Goal: Task Accomplishment & Management: Manage account settings

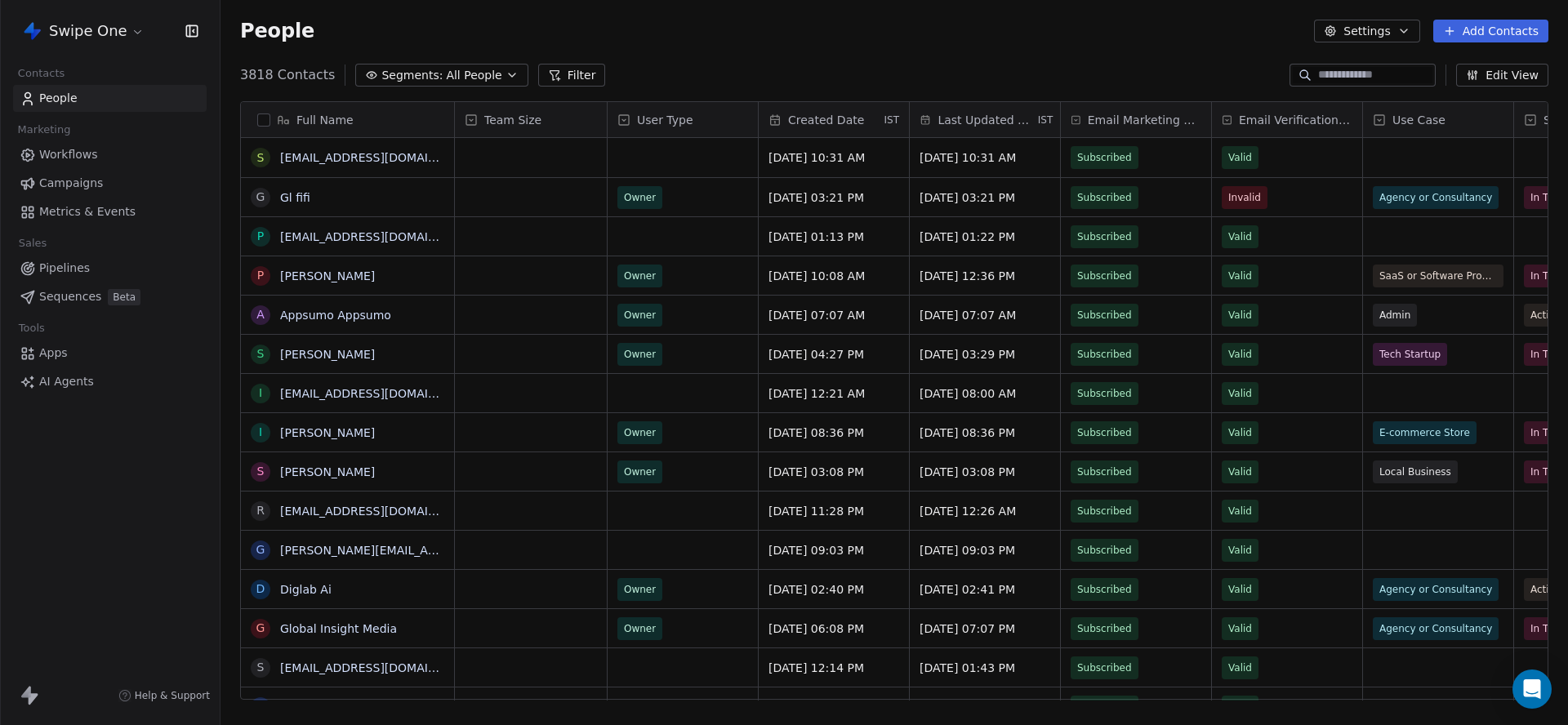
scroll to position [639, 1348]
click at [97, 33] on html "Swipe One Contacts People Marketing Workflows Campaigns Metrics & Events Sales …" at bounding box center [784, 362] width 1568 height 725
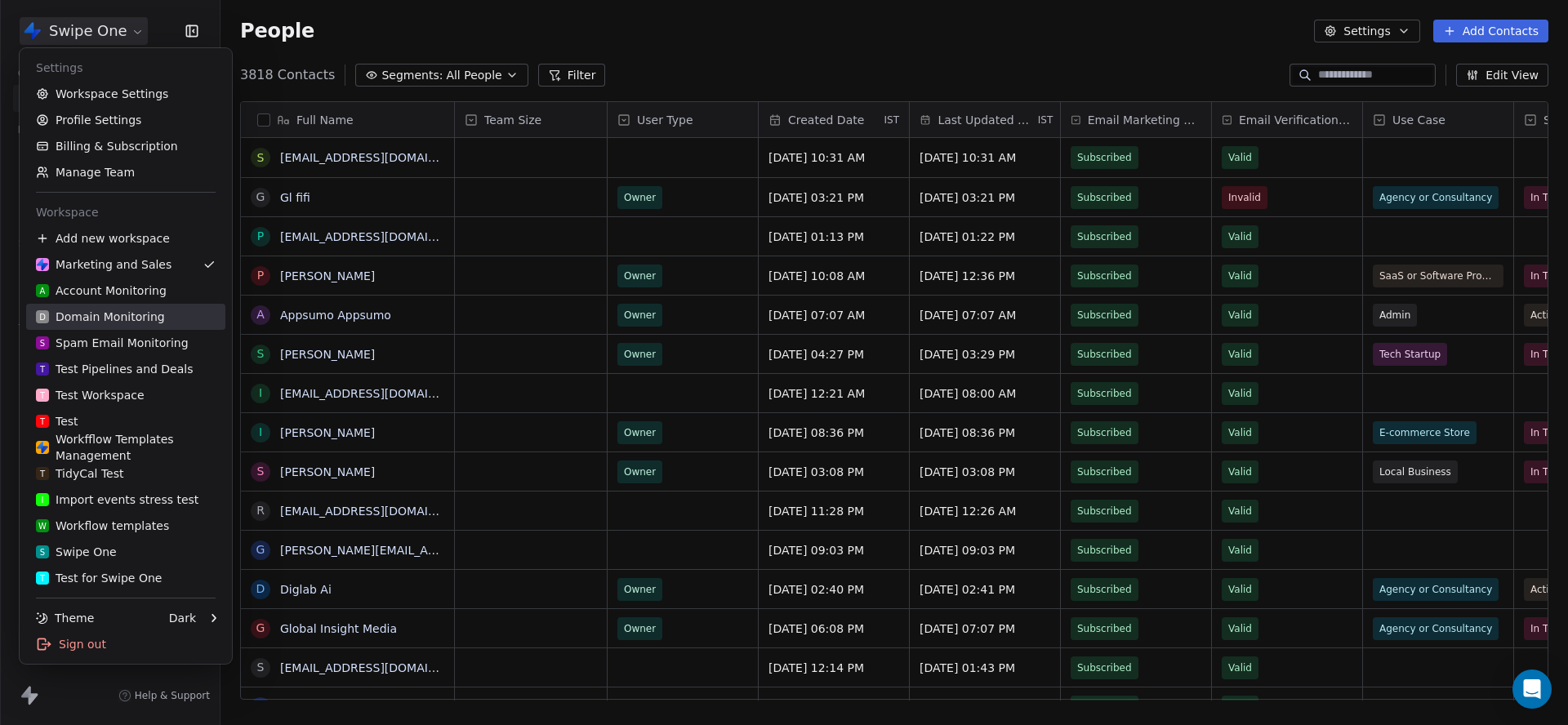
click at [147, 317] on div "D Domain Monitoring" at bounding box center [100, 316] width 129 height 16
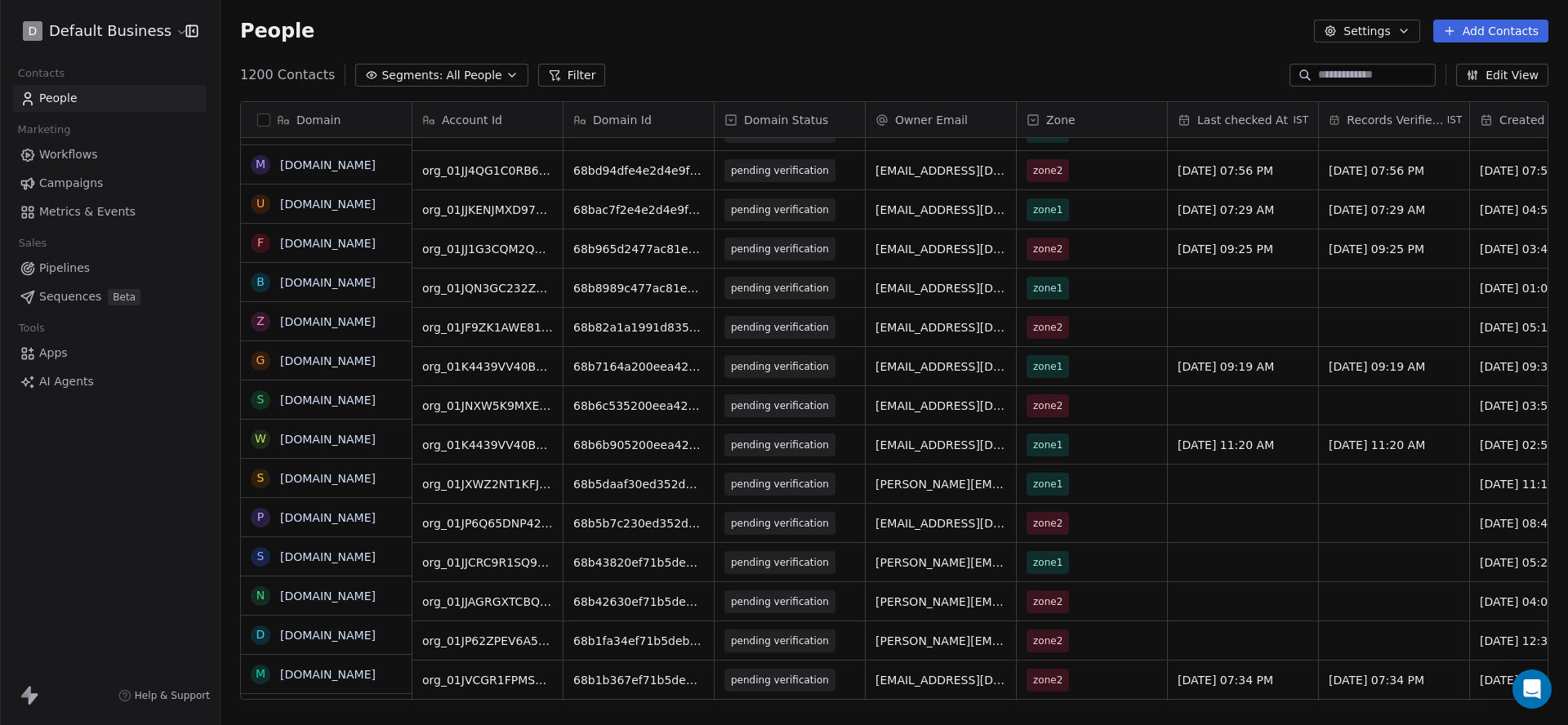
scroll to position [890, 0]
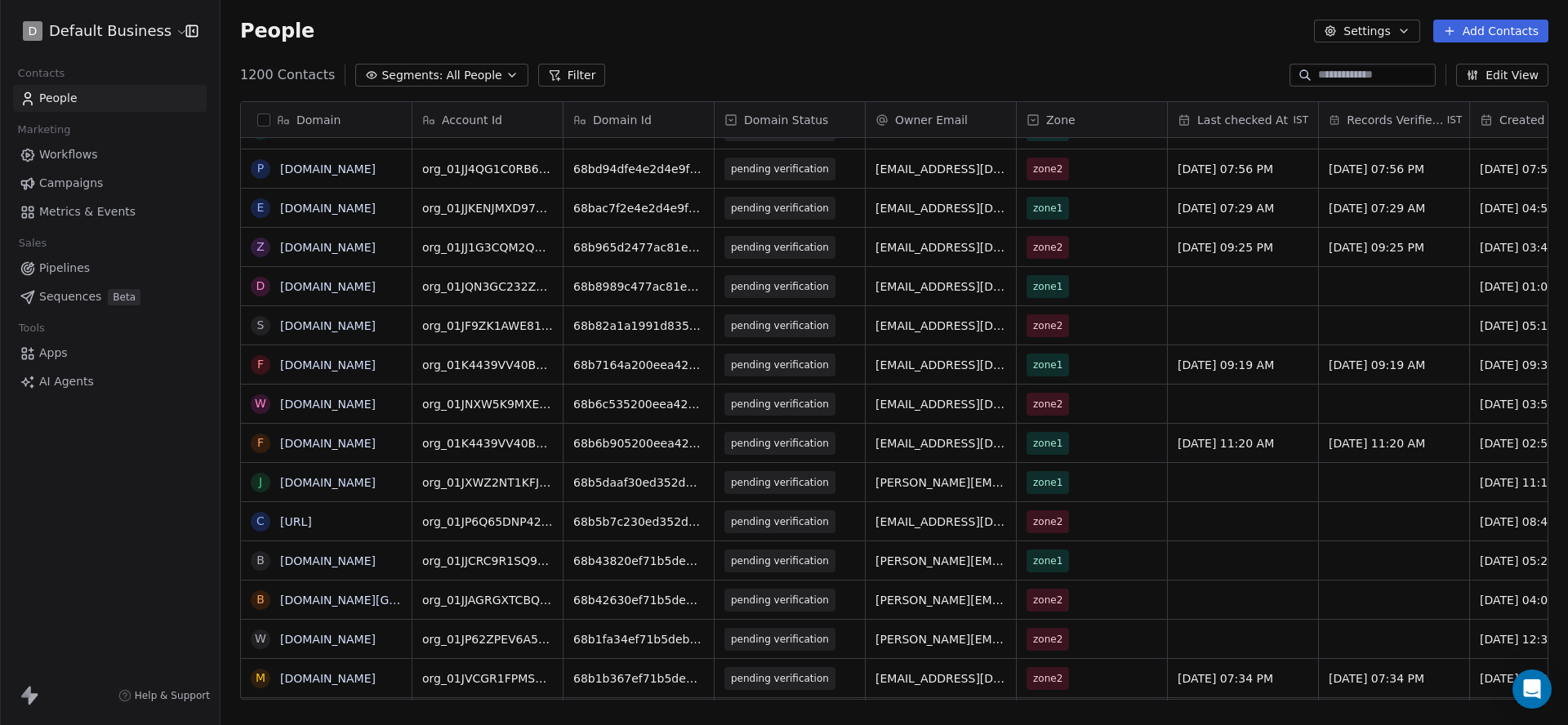
click at [569, 78] on button "Filter" at bounding box center [572, 76] width 68 height 23
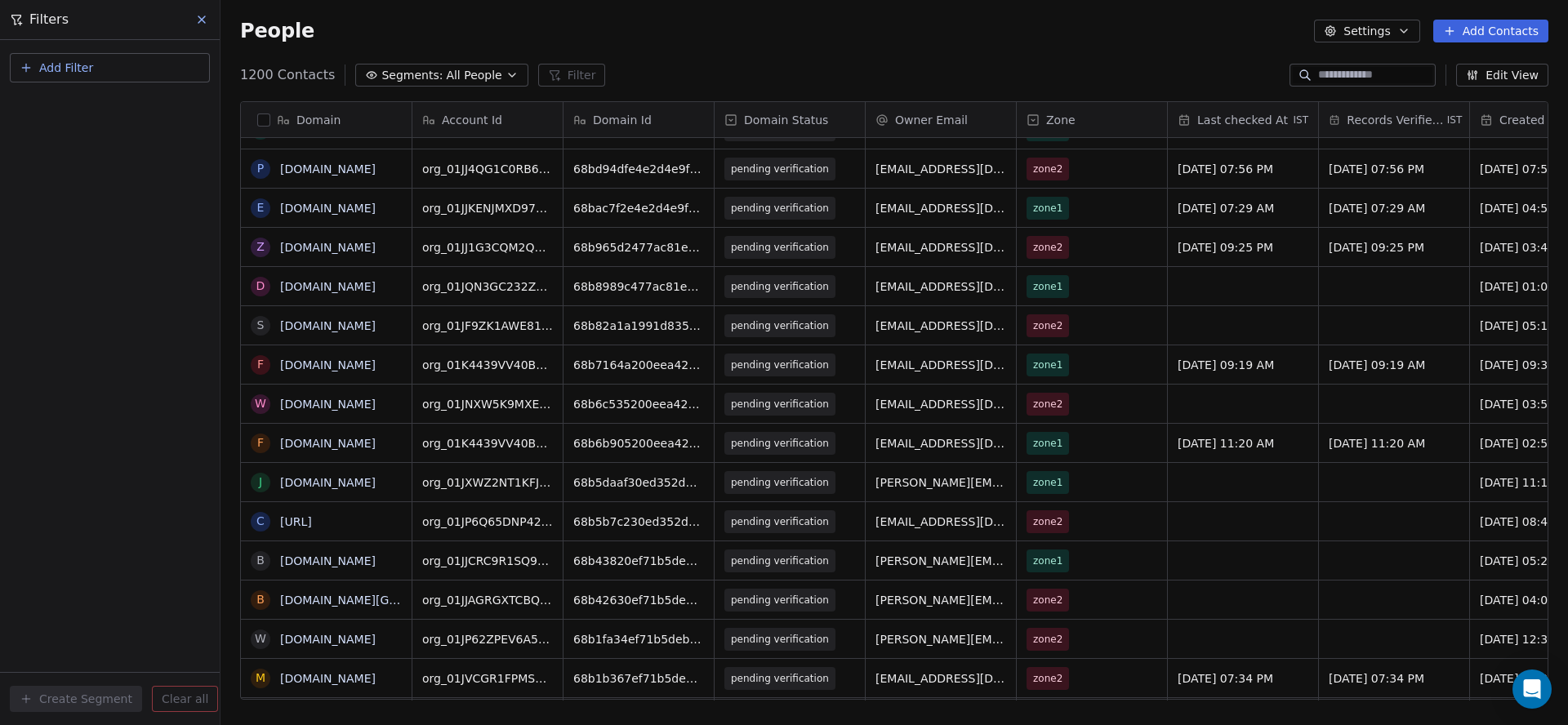
click at [58, 73] on span "Add Filter" at bounding box center [66, 68] width 54 height 17
click at [58, 106] on span "Contact properties" at bounding box center [79, 106] width 106 height 17
type input "***"
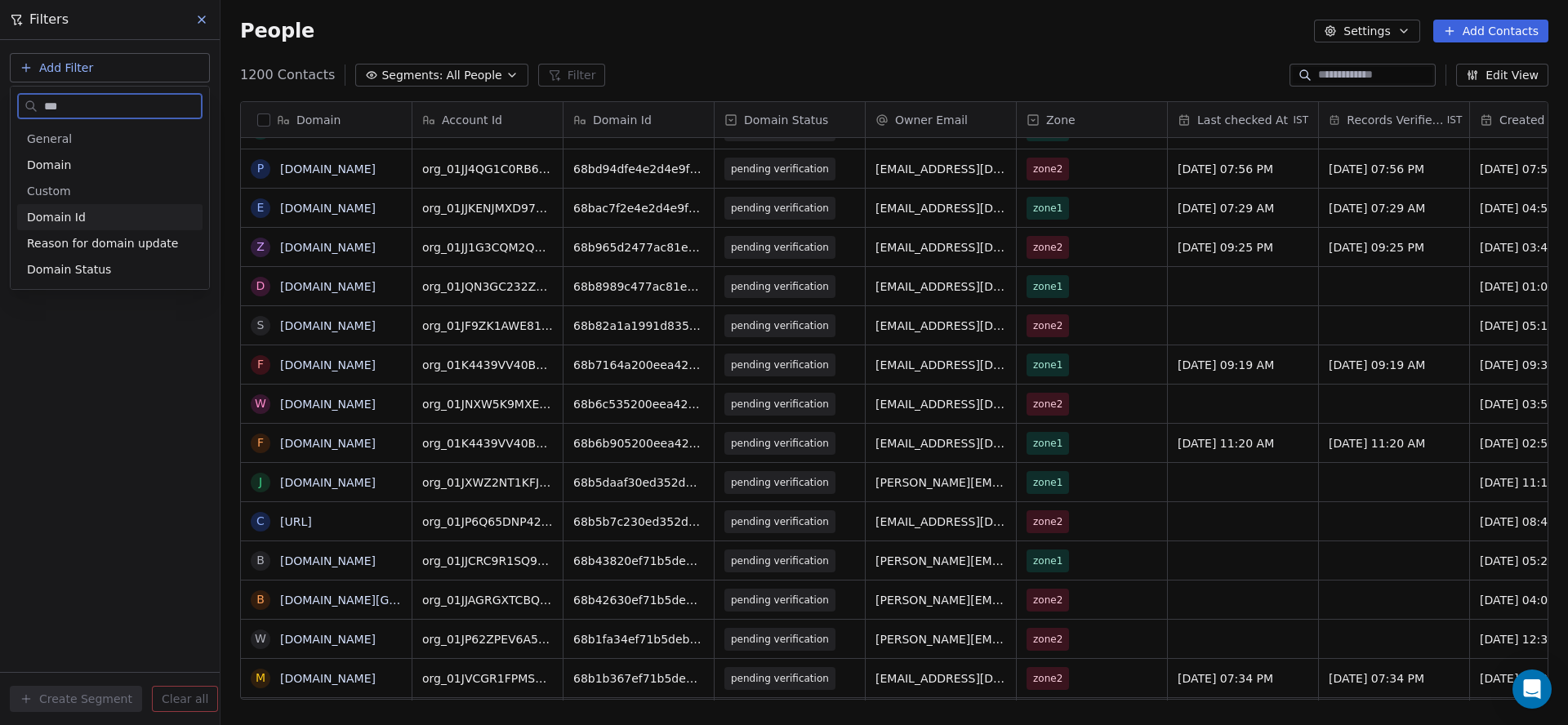
click at [76, 217] on span "Domain Id" at bounding box center [56, 217] width 59 height 16
click at [96, 307] on div "Is not specified" at bounding box center [110, 304] width 171 height 26
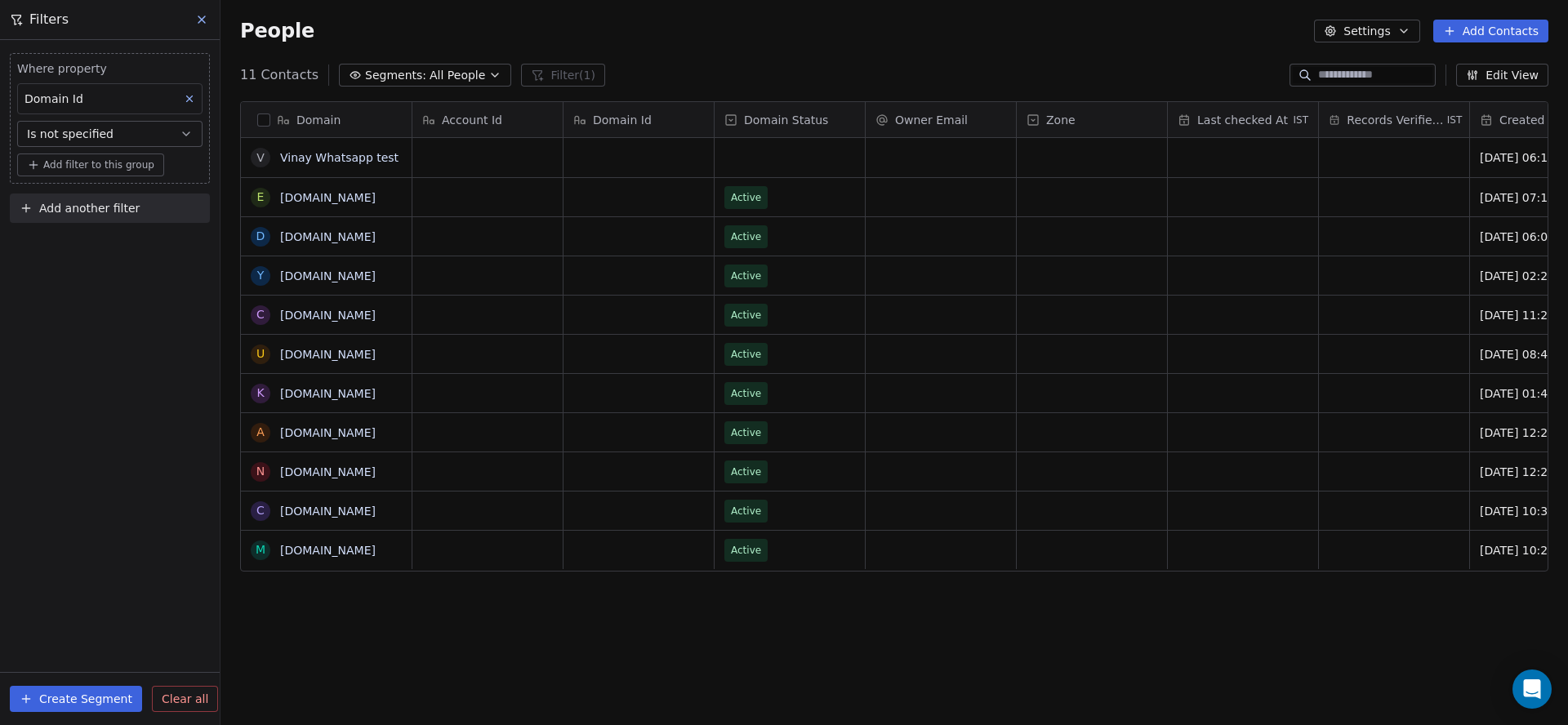
scroll to position [639, 1348]
click at [97, 310] on div "Where property Domain Id Is not specified Add filter to this group Add another …" at bounding box center [109, 382] width 220 height 685
click at [203, 21] on icon at bounding box center [202, 20] width 13 height 13
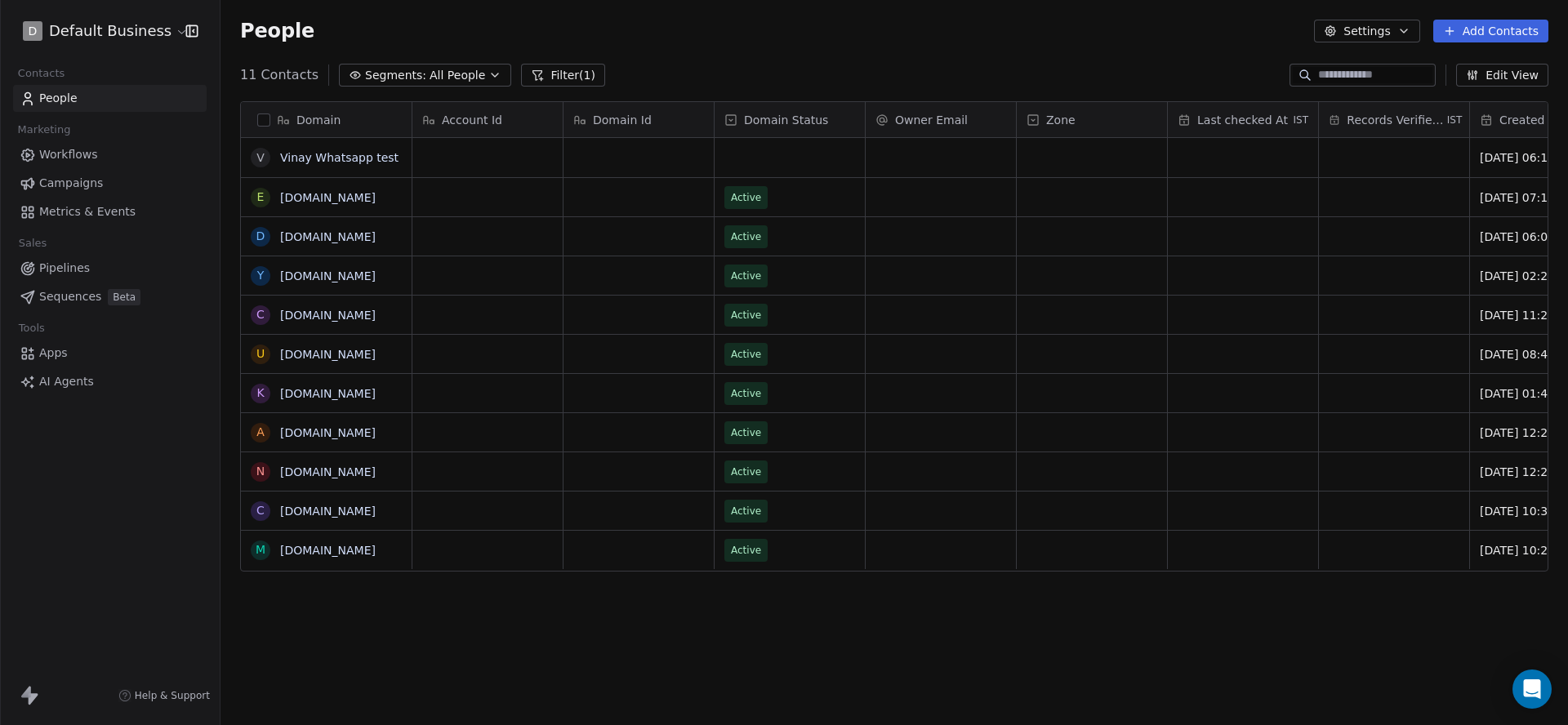
click at [100, 44] on html "D Default Business Contacts People Marketing Workflows Campaigns Metrics & Even…" at bounding box center [784, 362] width 1568 height 725
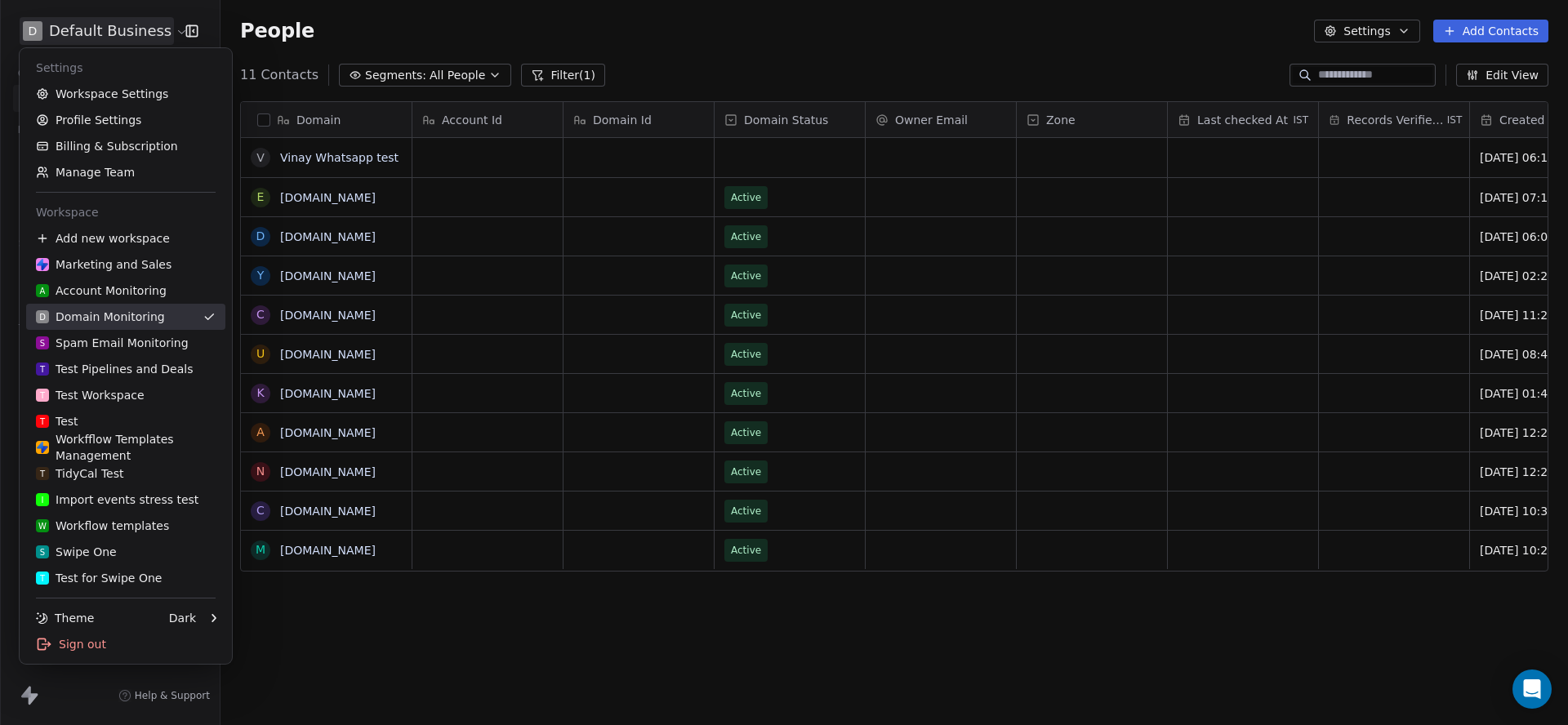
click at [85, 320] on div "D Domain Monitoring" at bounding box center [100, 316] width 129 height 16
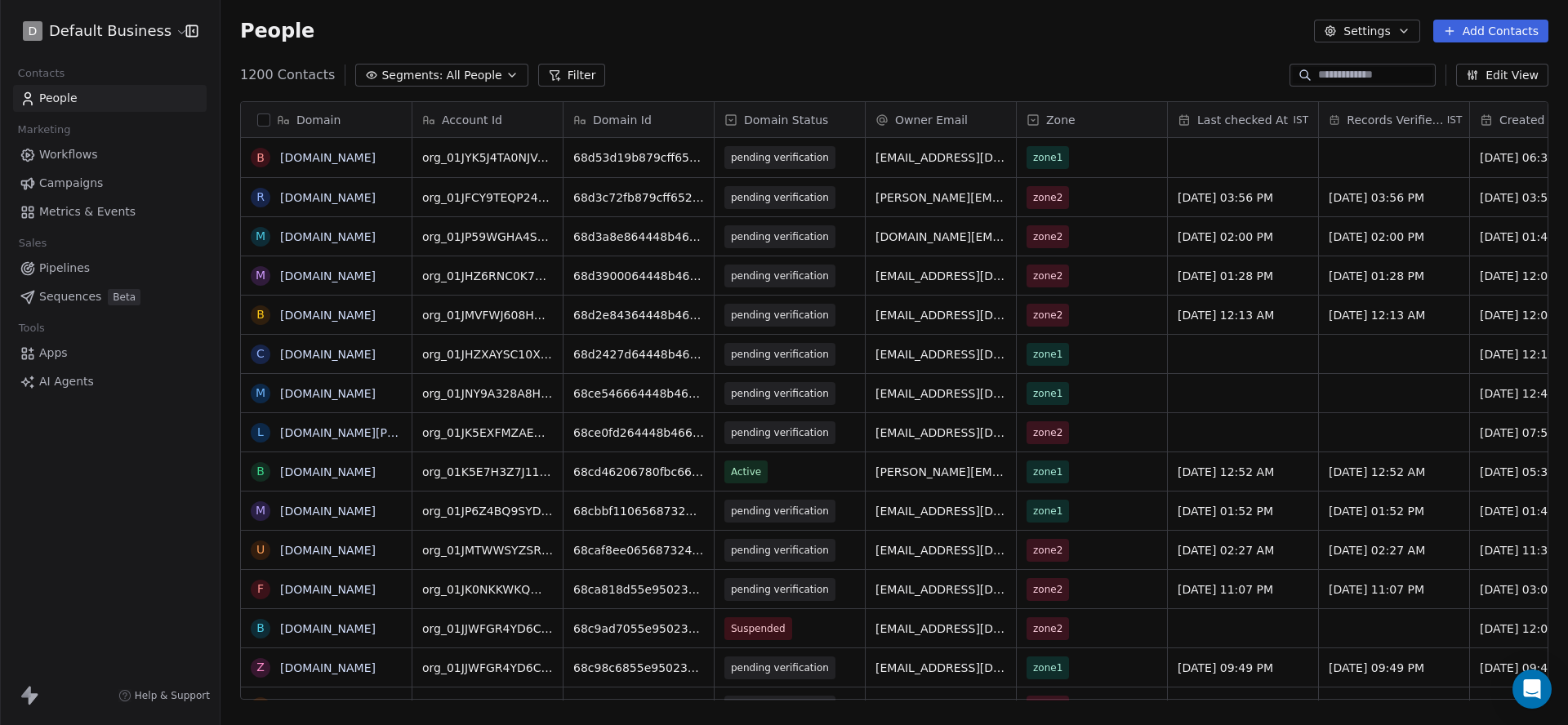
click at [1536, 77] on button "Edit View" at bounding box center [1502, 76] width 92 height 23
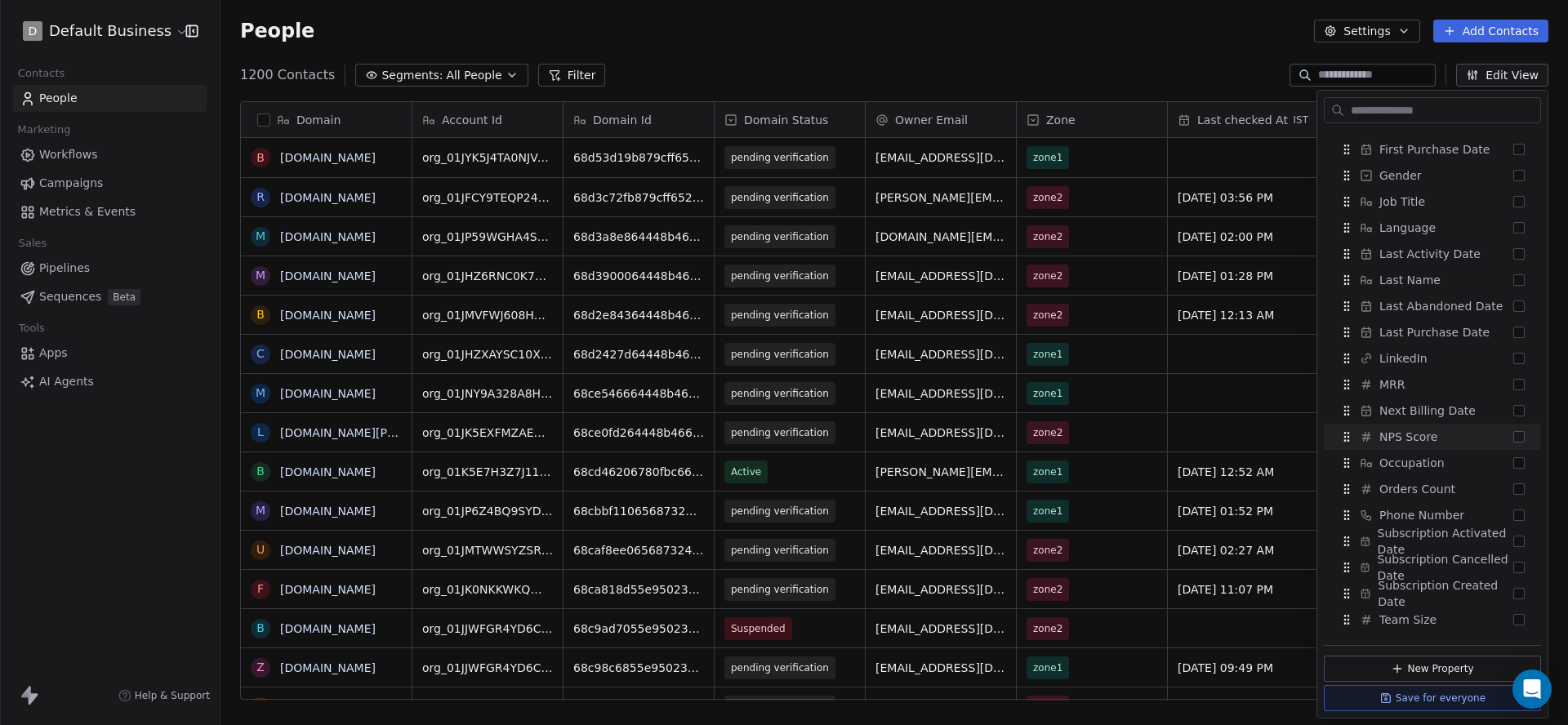
scroll to position [1036, 0]
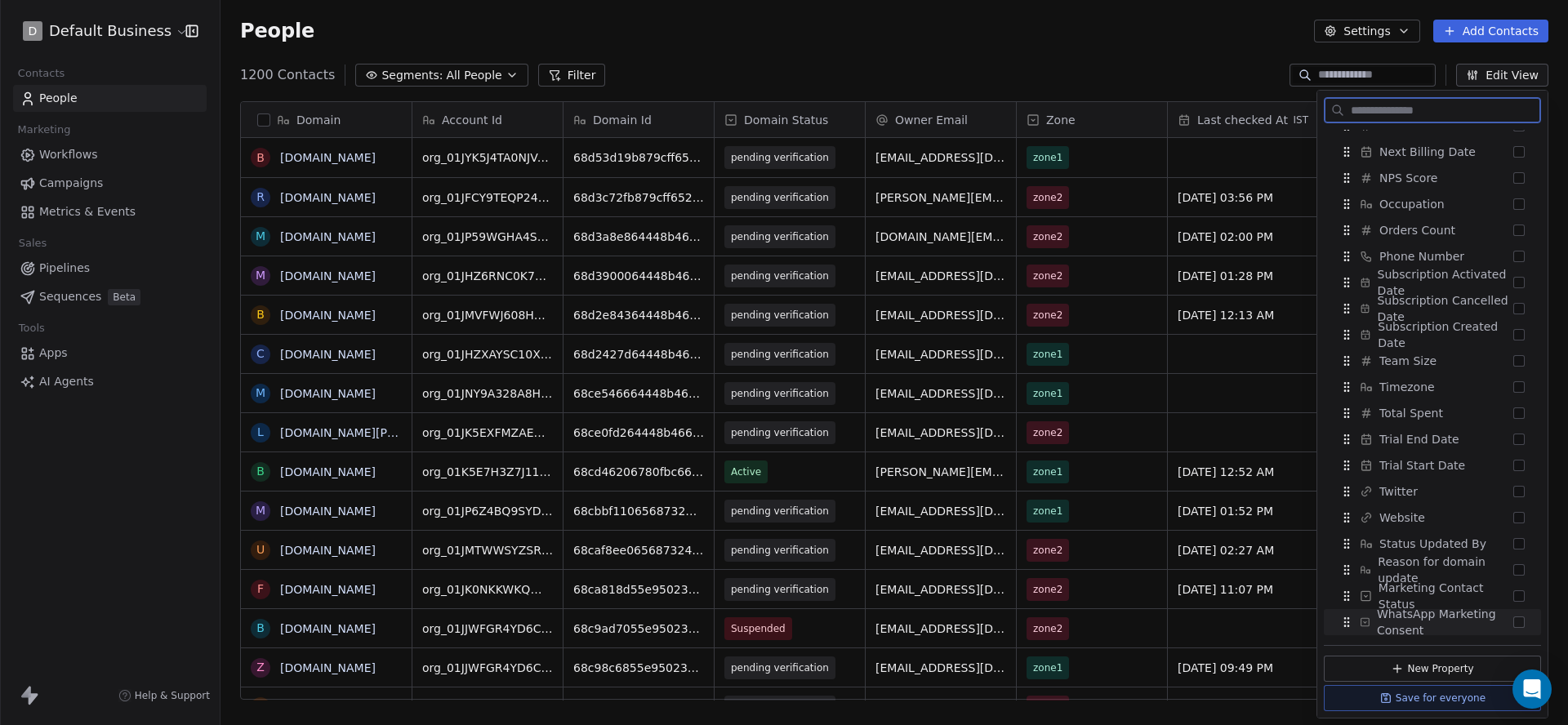
click at [1454, 666] on button "New Property" at bounding box center [1433, 668] width 217 height 26
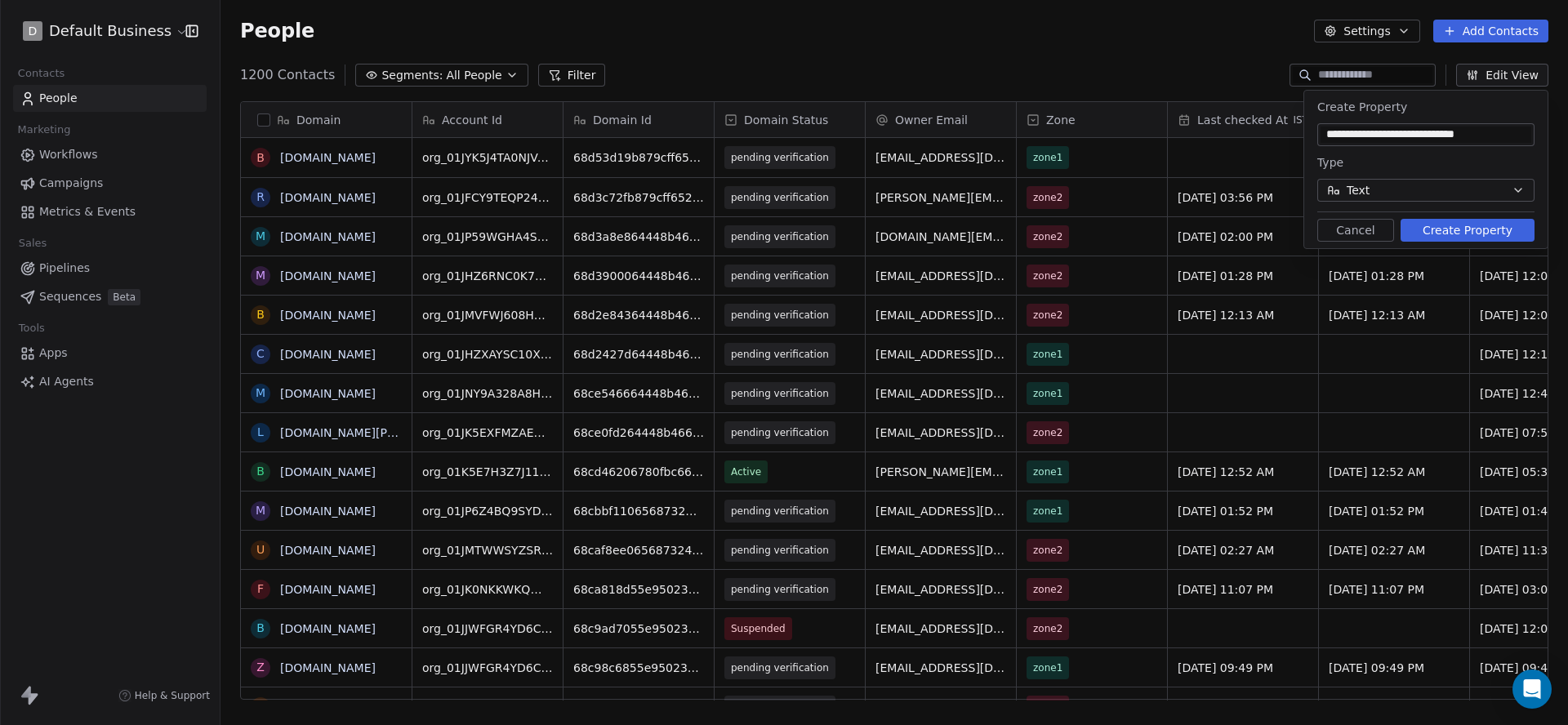
click at [1399, 131] on input "**********" at bounding box center [1426, 134] width 211 height 16
type input "**********"
click at [1384, 182] on button "Text" at bounding box center [1426, 190] width 217 height 23
type input "**"
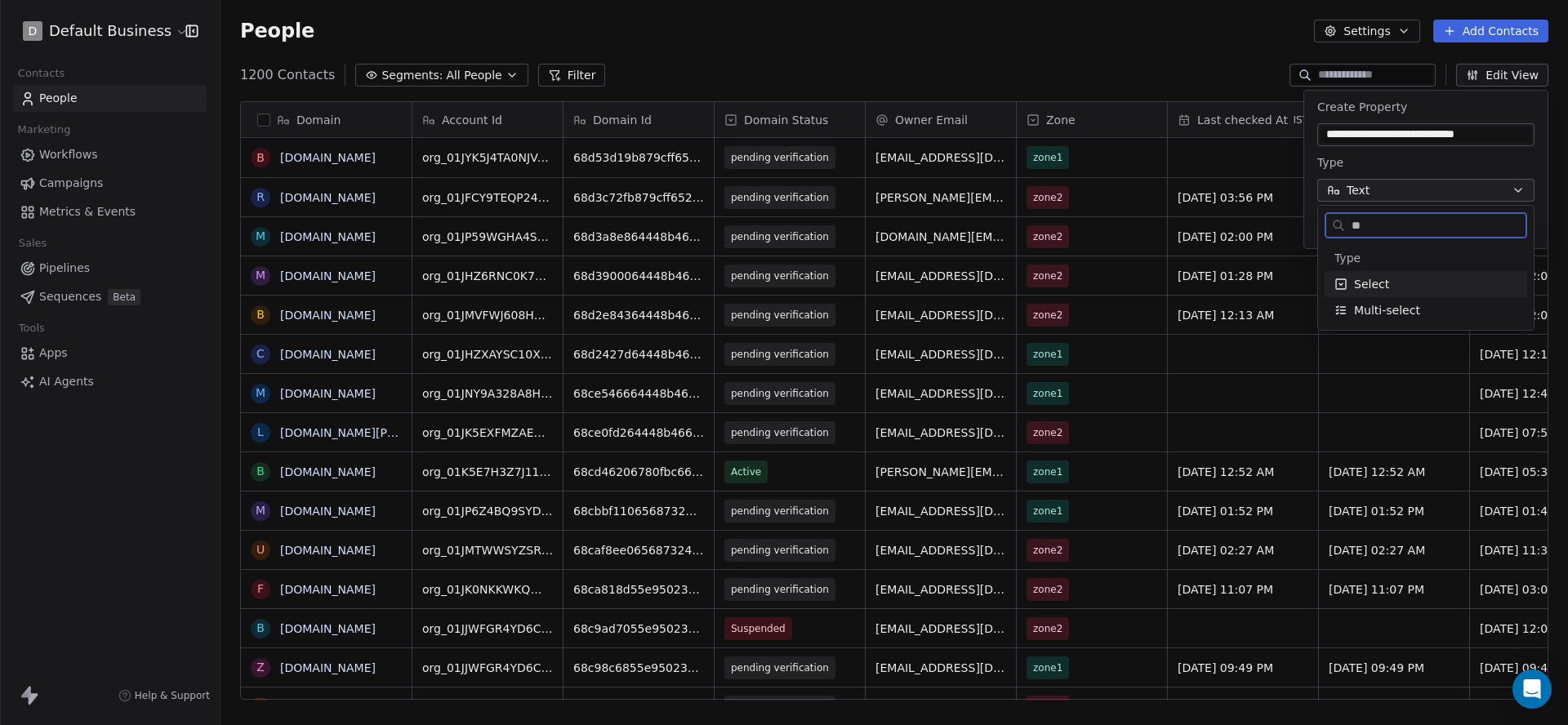
click at [1403, 289] on div "Select" at bounding box center [1426, 284] width 183 height 16
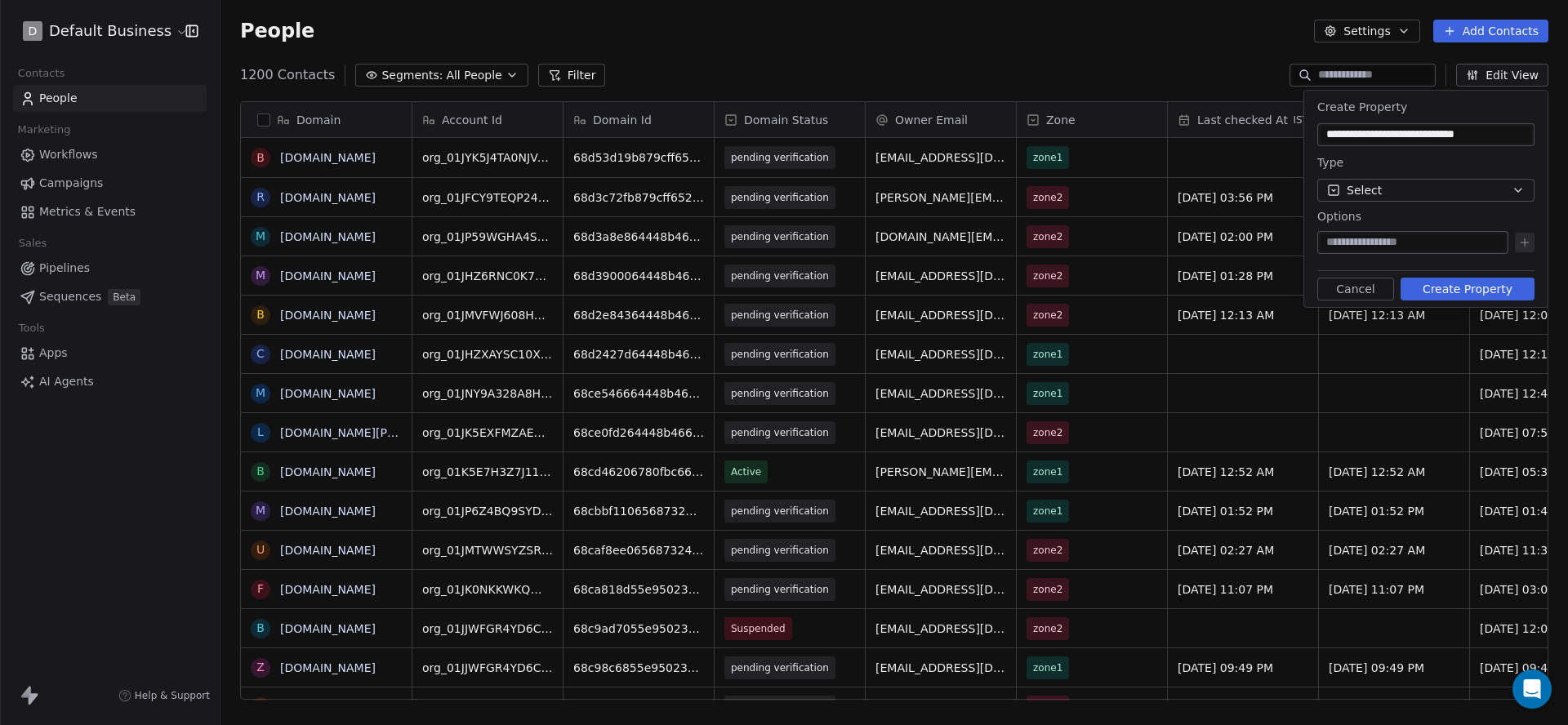
click at [1387, 247] on input at bounding box center [1413, 243] width 185 height 16
type input "***"
type input "**"
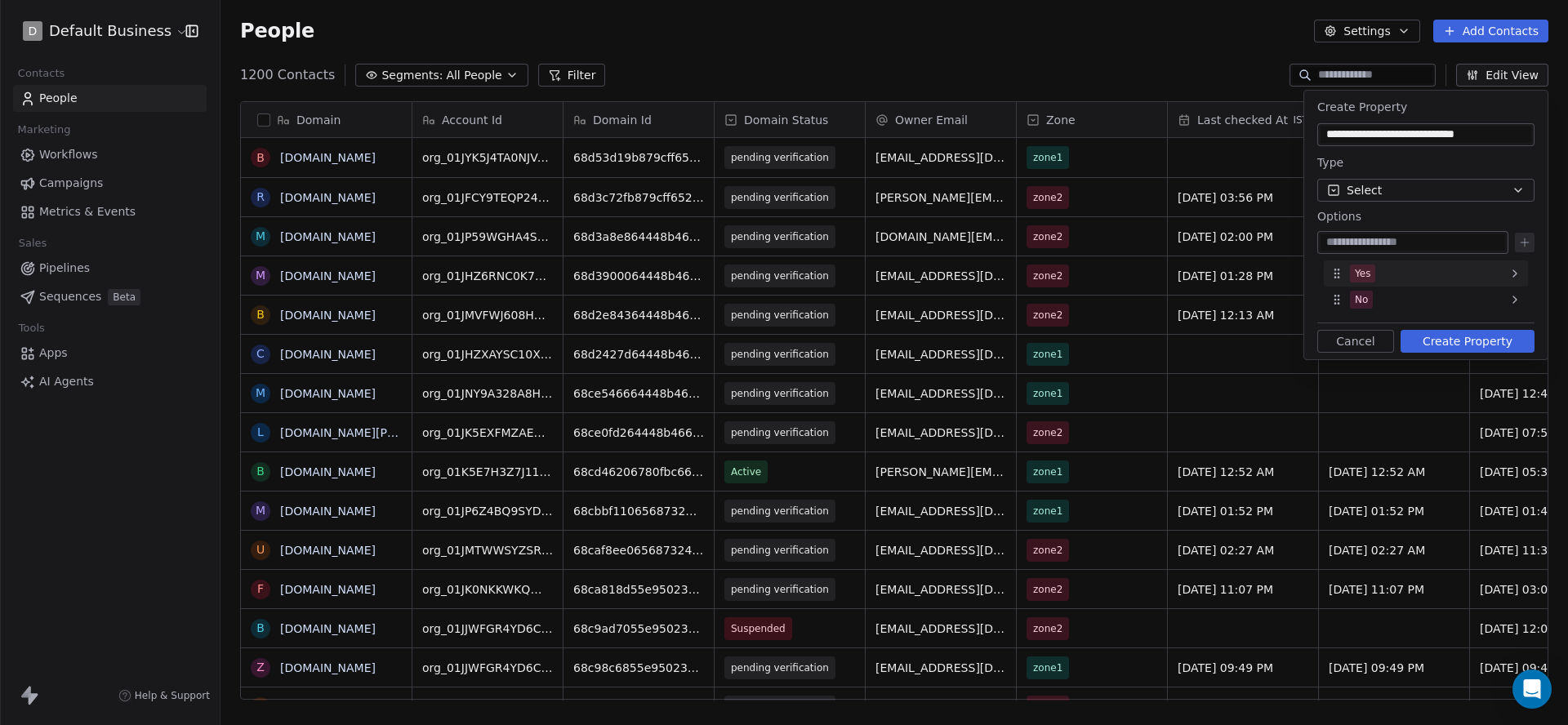
click at [1386, 279] on div "Yes" at bounding box center [1427, 273] width 204 height 26
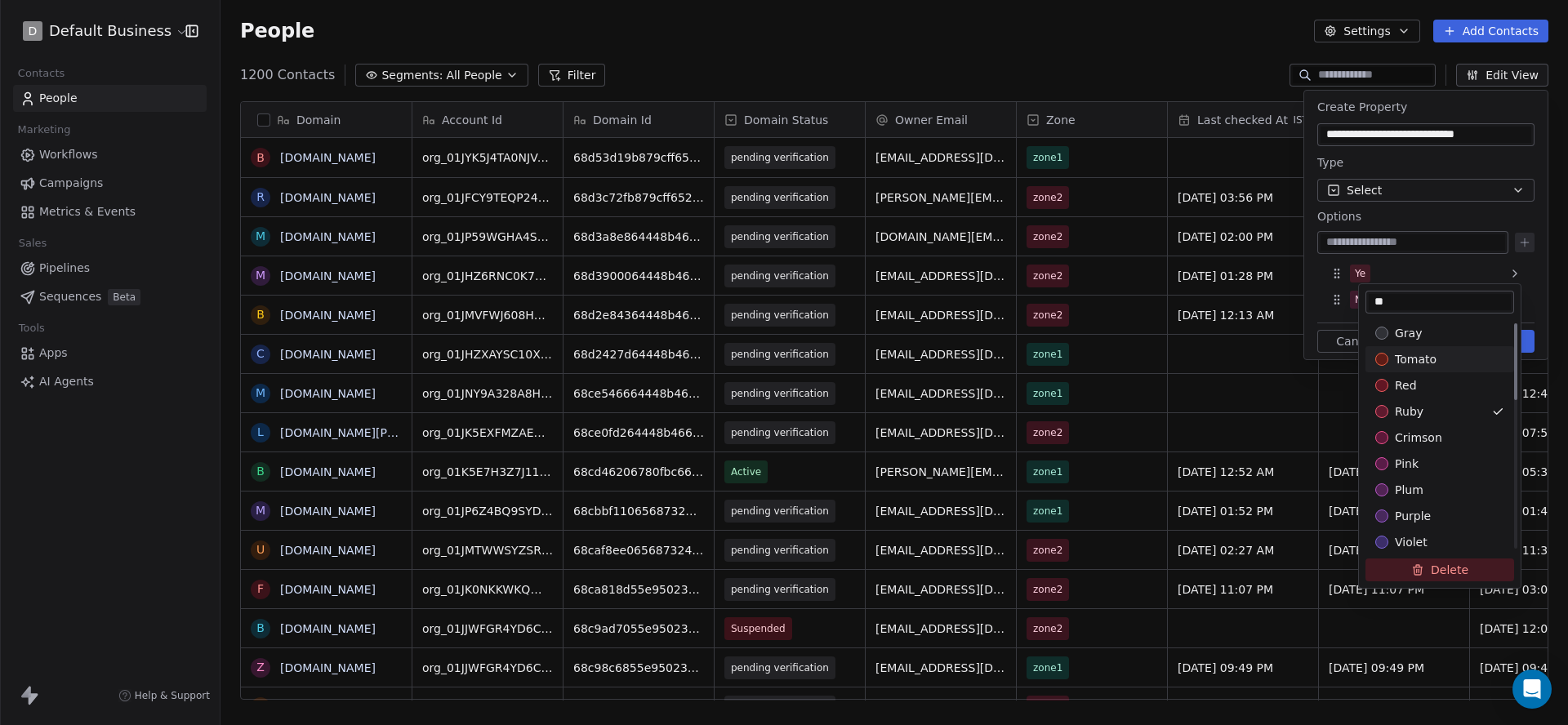
type input "***"
click at [1441, 533] on div "jade" at bounding box center [1439, 528] width 129 height 16
click at [1402, 275] on html "D Default Business Contacts People Marketing Workflows Campaigns Metrics & Even…" at bounding box center [784, 362] width 1568 height 725
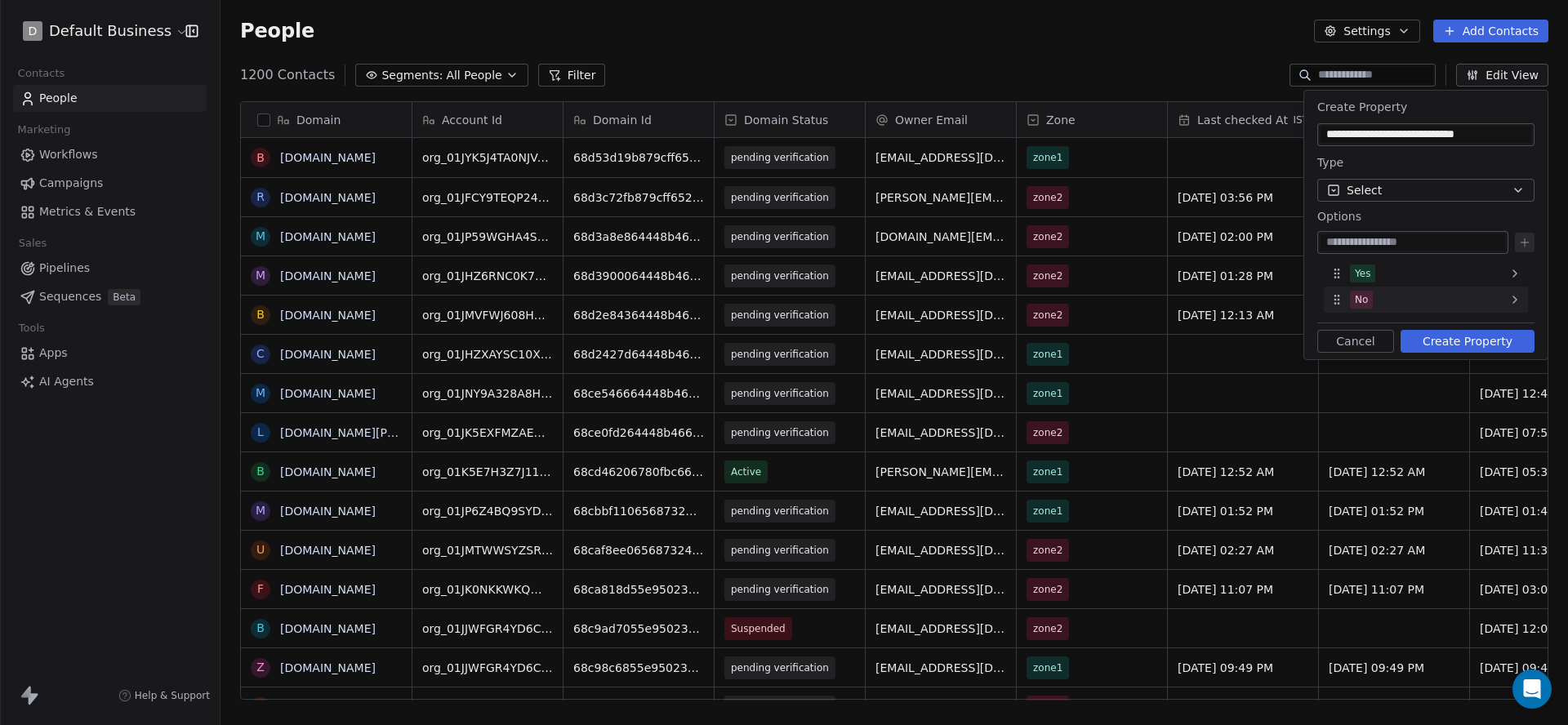
click at [1373, 298] on div "No" at bounding box center [1427, 299] width 204 height 26
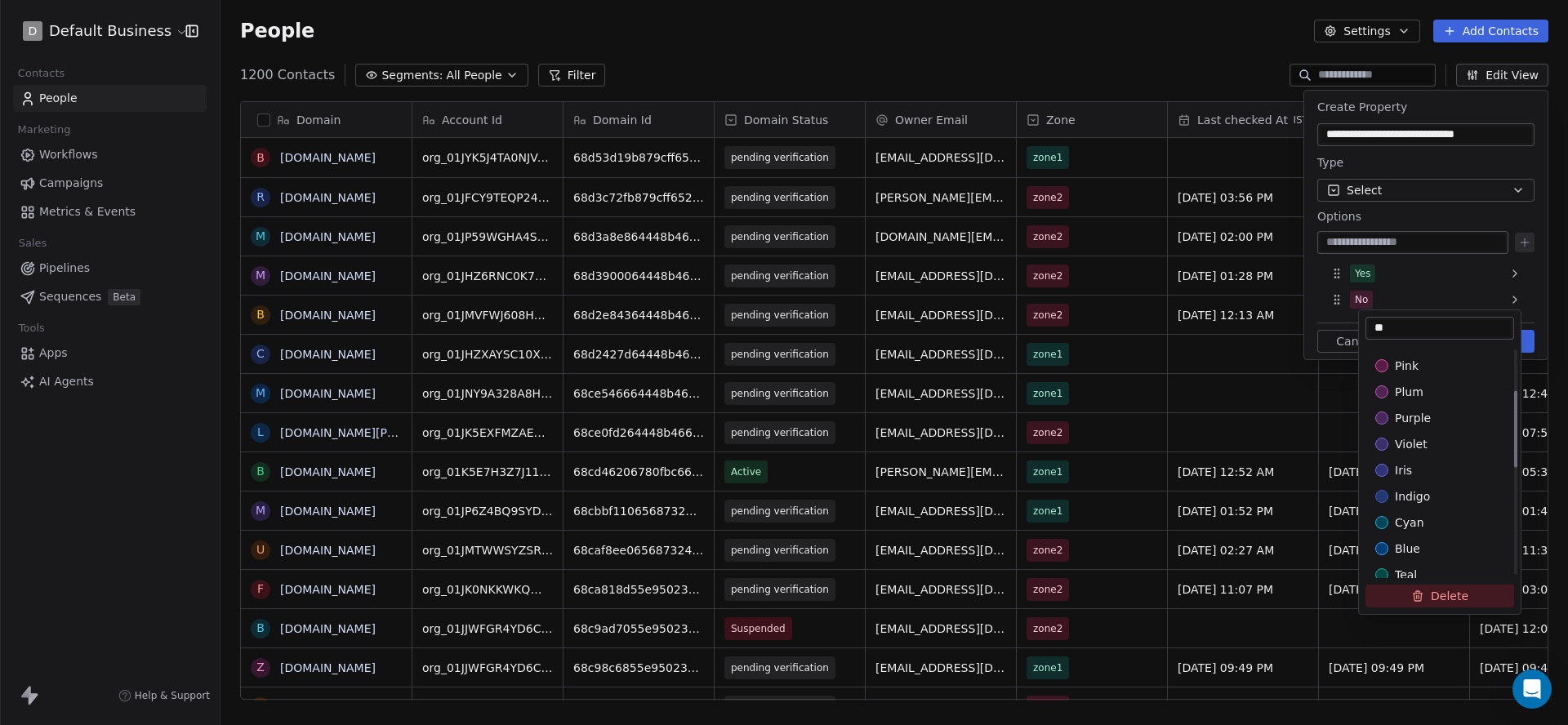
scroll to position [0, 0]
click at [1412, 411] on span "red" at bounding box center [1405, 411] width 22 height 16
click at [1438, 273] on html "D Default Business Contacts People Marketing Workflows Campaigns Metrics & Even…" at bounding box center [784, 362] width 1568 height 725
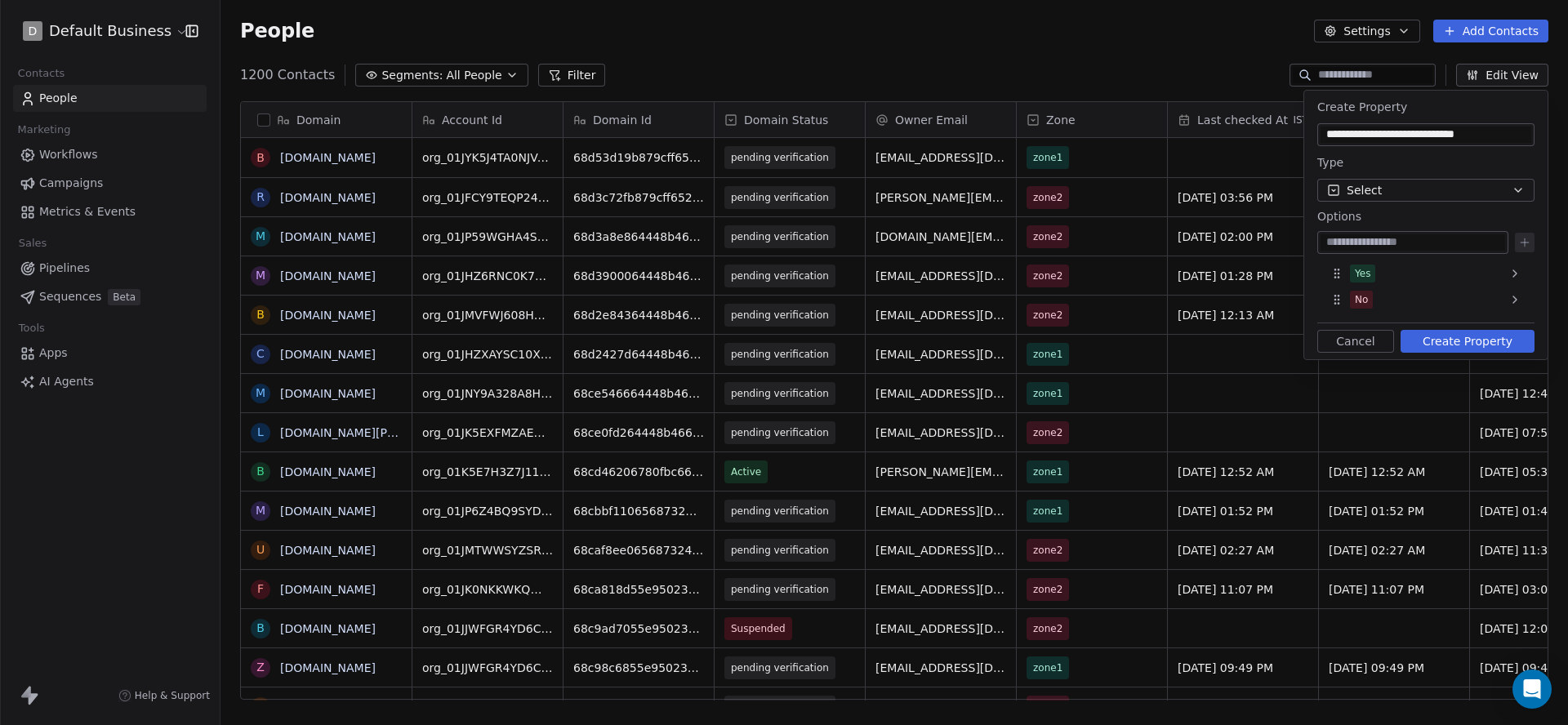
click at [1471, 347] on button "Create Property" at bounding box center [1468, 341] width 134 height 23
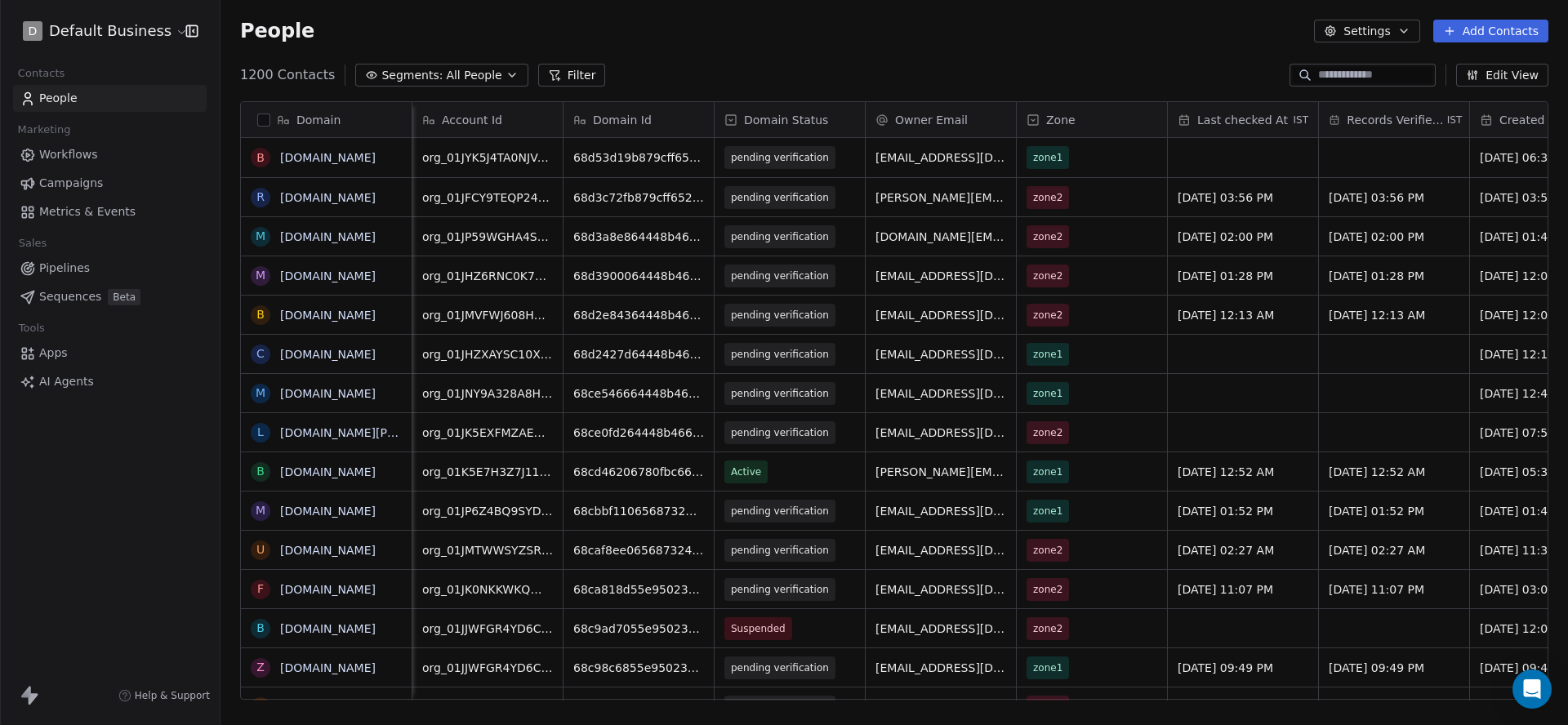
scroll to position [0, 1020]
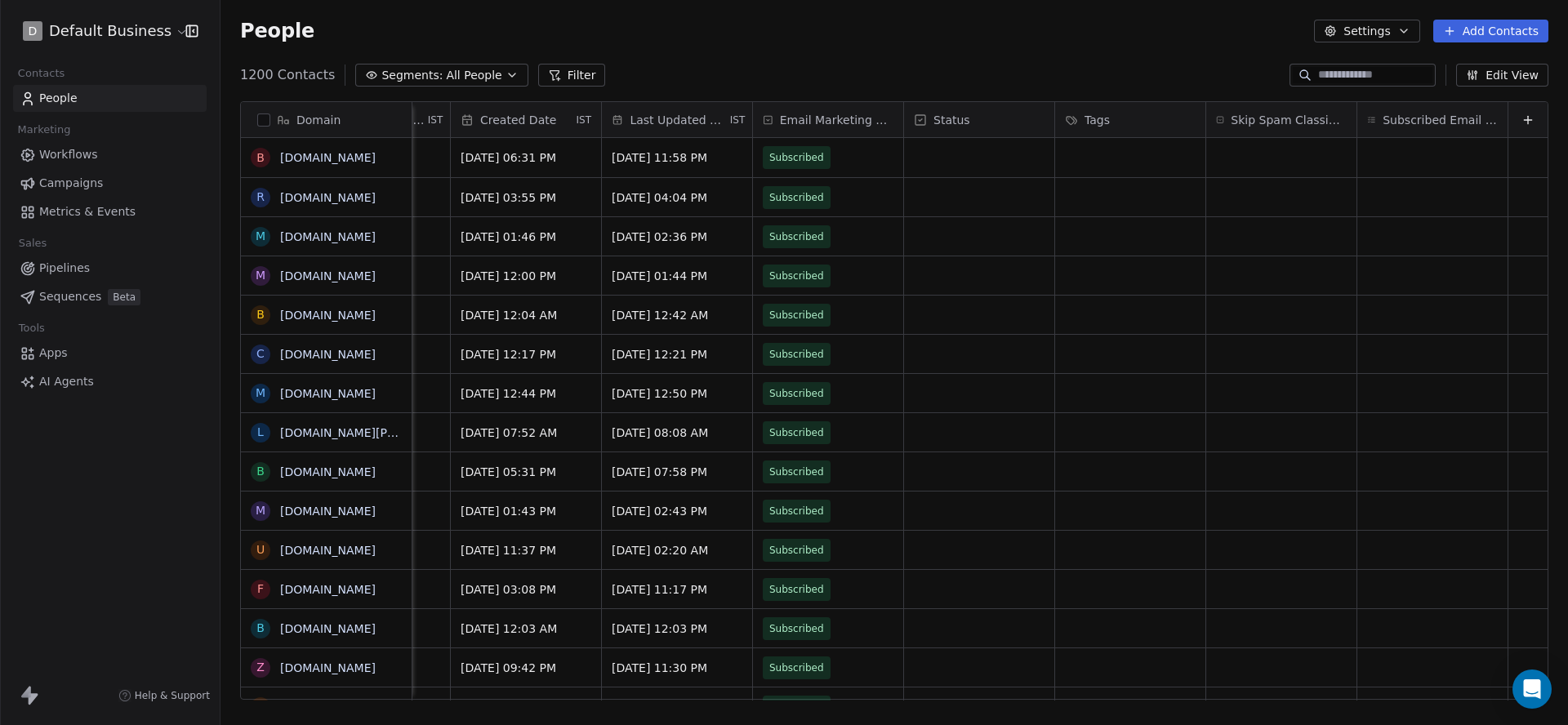
click at [73, 149] on span "Workflows" at bounding box center [68, 154] width 59 height 17
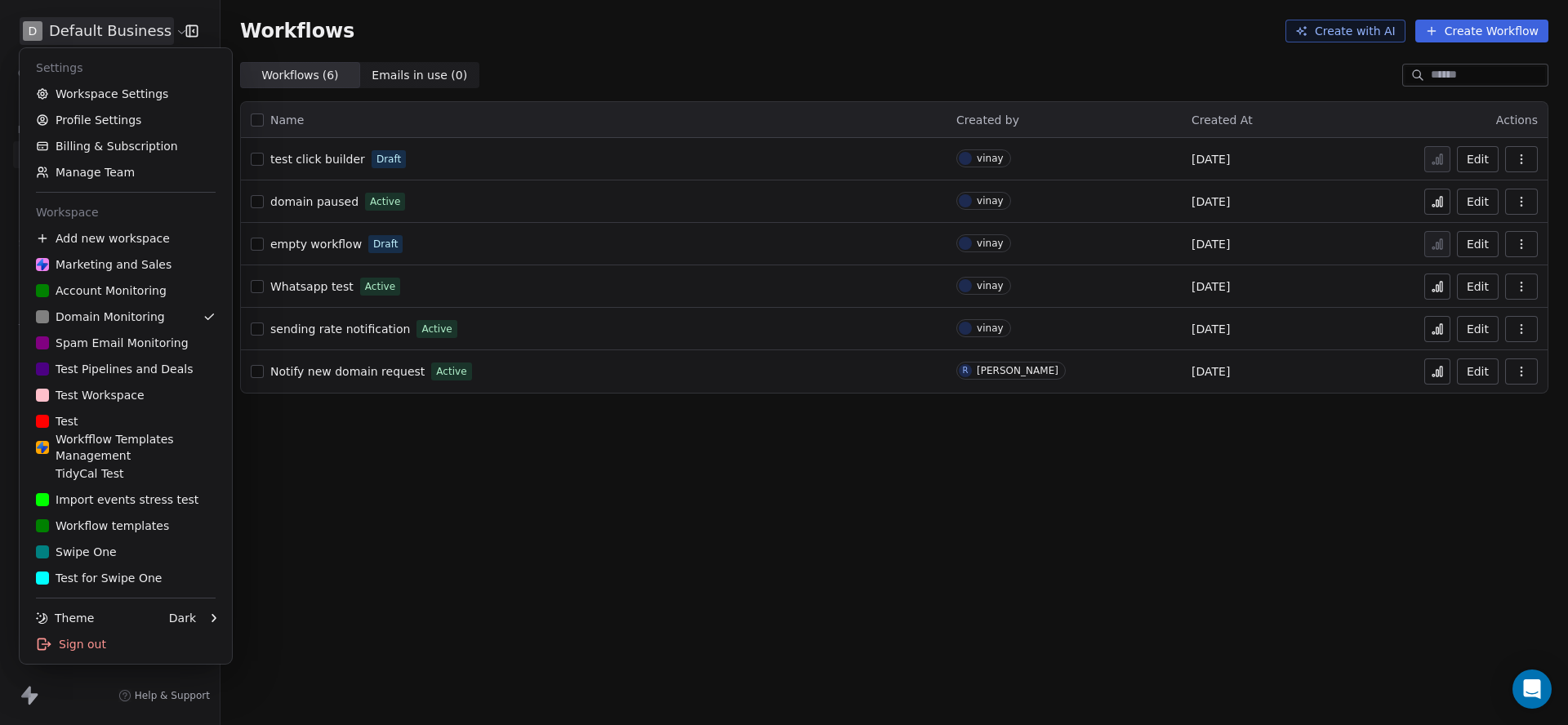
click at [93, 36] on html "D Default Business Contacts People Marketing Workflows Campaigns Metrics & Even…" at bounding box center [784, 362] width 1568 height 725
click at [77, 257] on div "Marketing and Sales" at bounding box center [103, 265] width 136 height 16
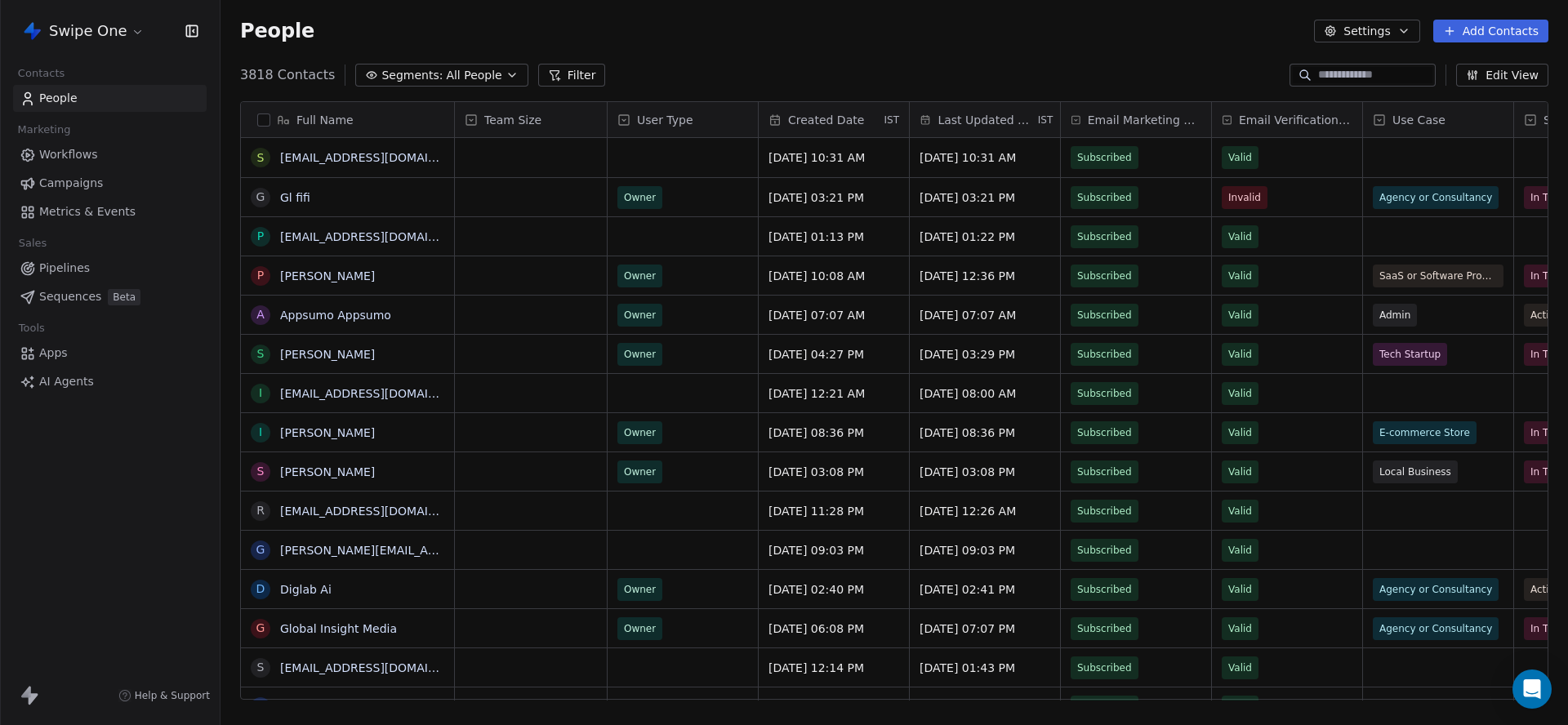
scroll to position [639, 1348]
click at [90, 155] on span "Workflows" at bounding box center [68, 154] width 59 height 17
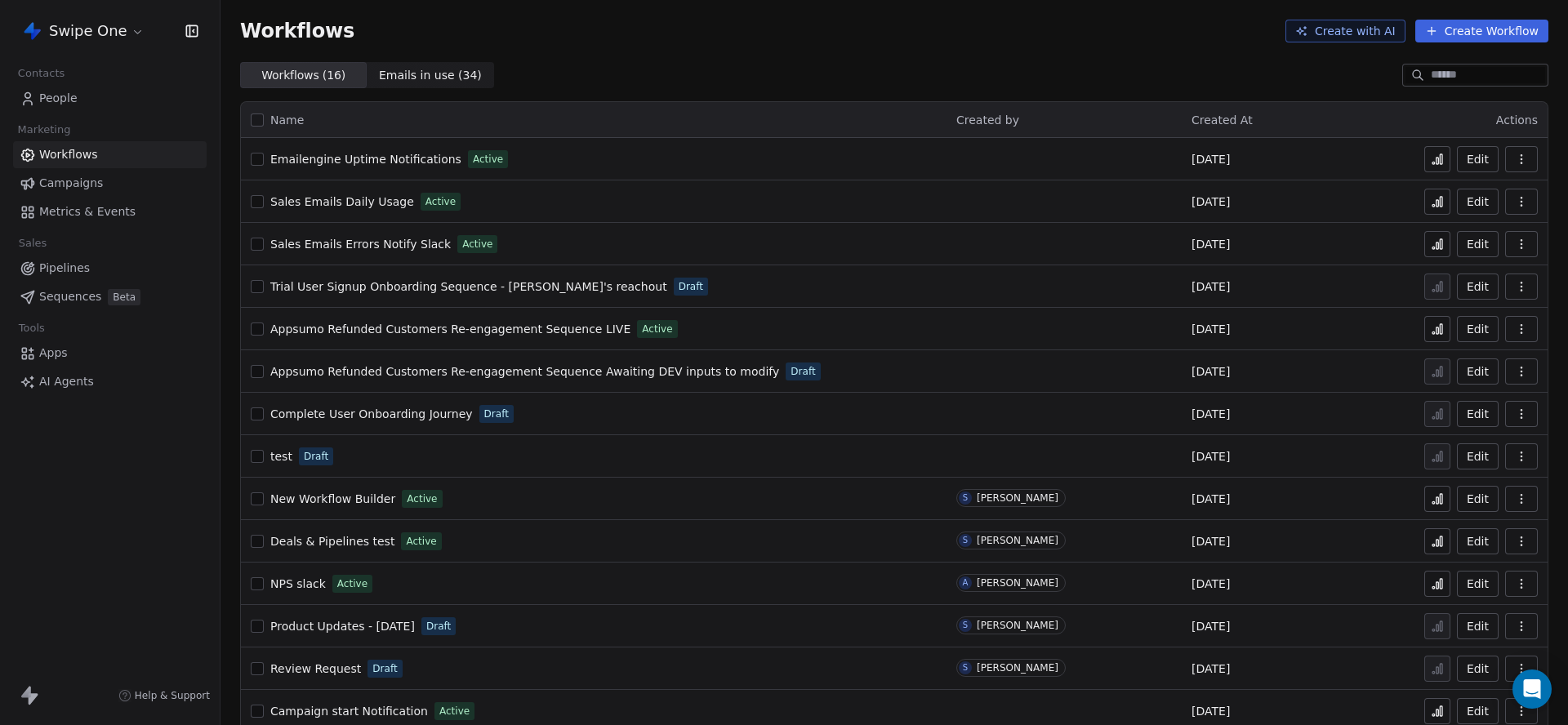
scroll to position [106, 0]
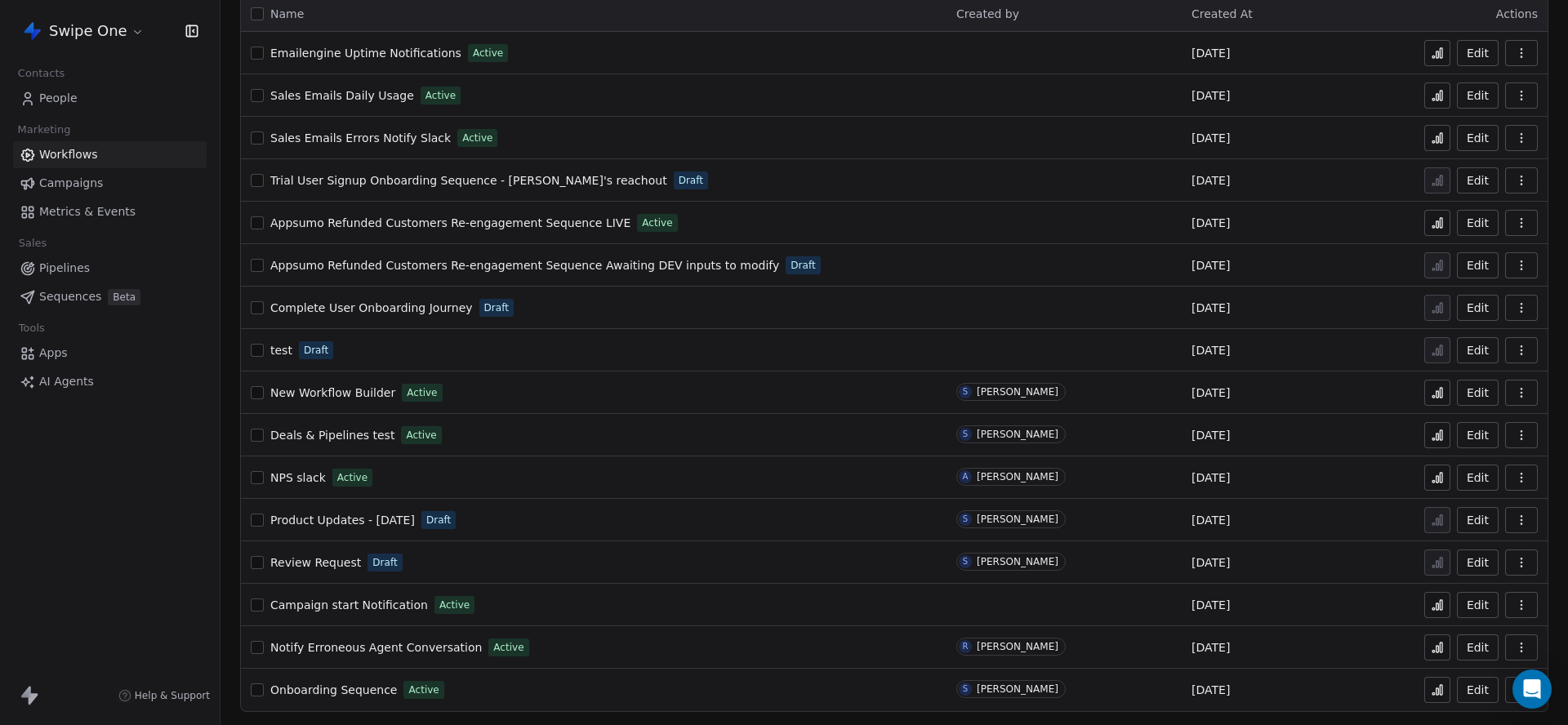
click at [323, 611] on link "Campaign start Notification" at bounding box center [348, 605] width 157 height 16
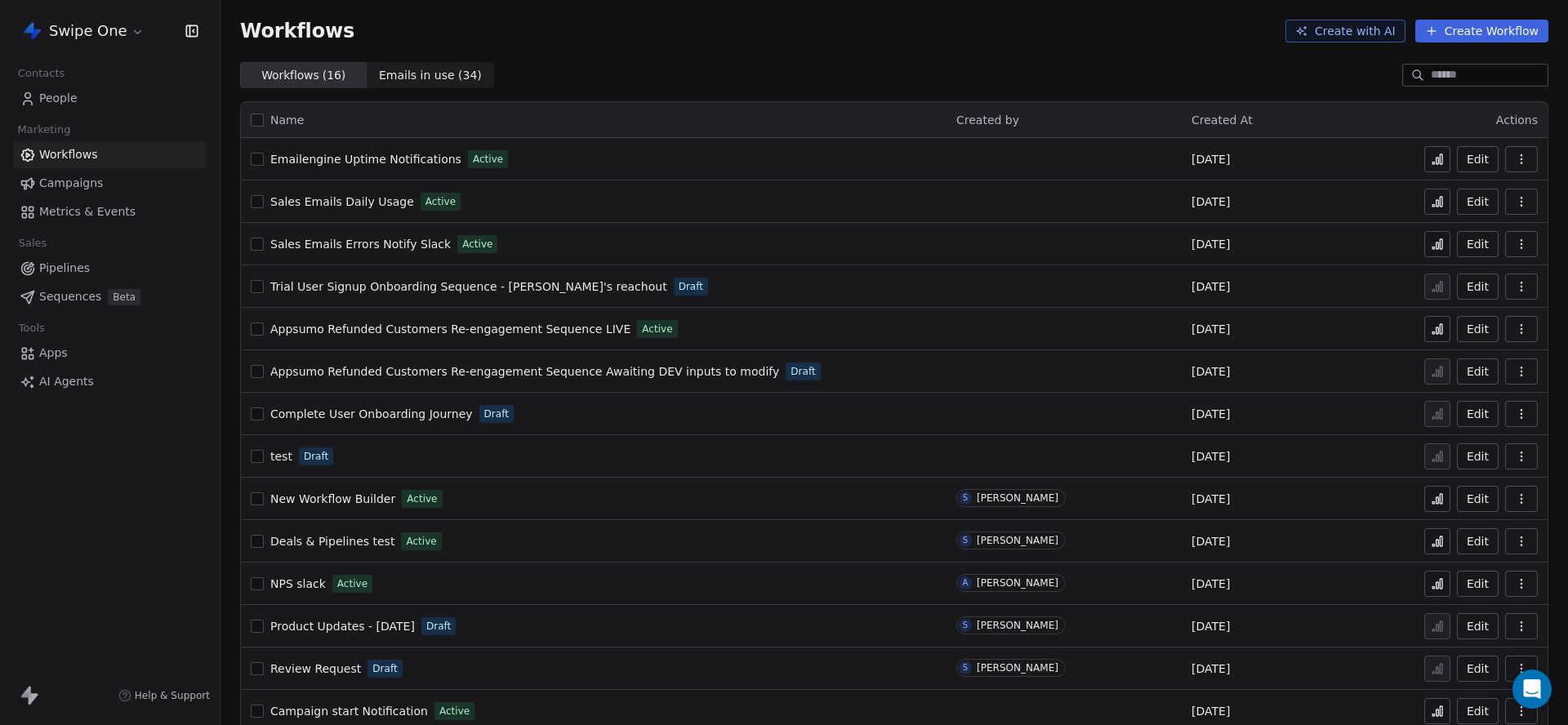
click at [79, 40] on html "Swipe One Contacts People Marketing Workflows Campaigns Metrics & Events Sales …" at bounding box center [784, 362] width 1568 height 725
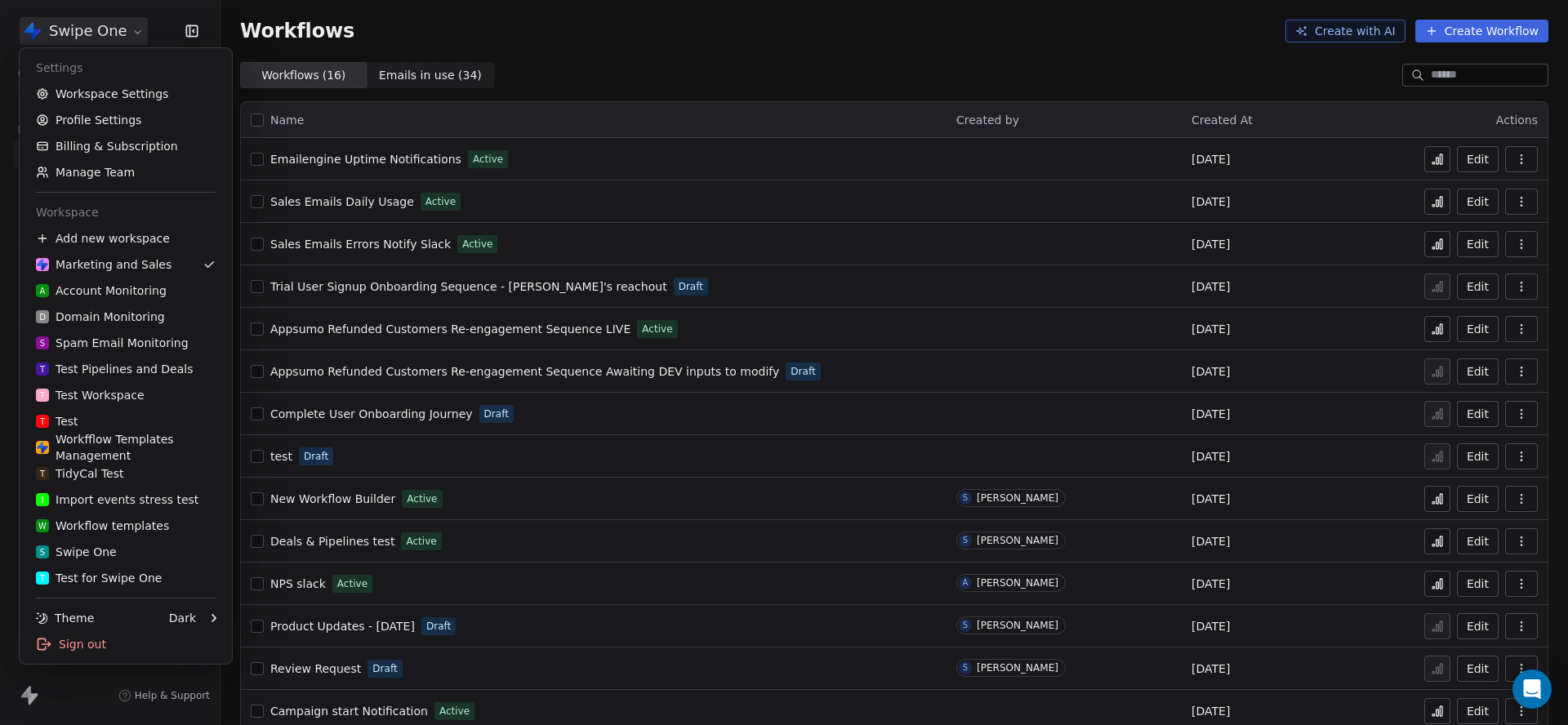
click at [79, 40] on html "Swipe One Contacts People Marketing Workflows Campaigns Metrics & Events Sales …" at bounding box center [784, 362] width 1568 height 725
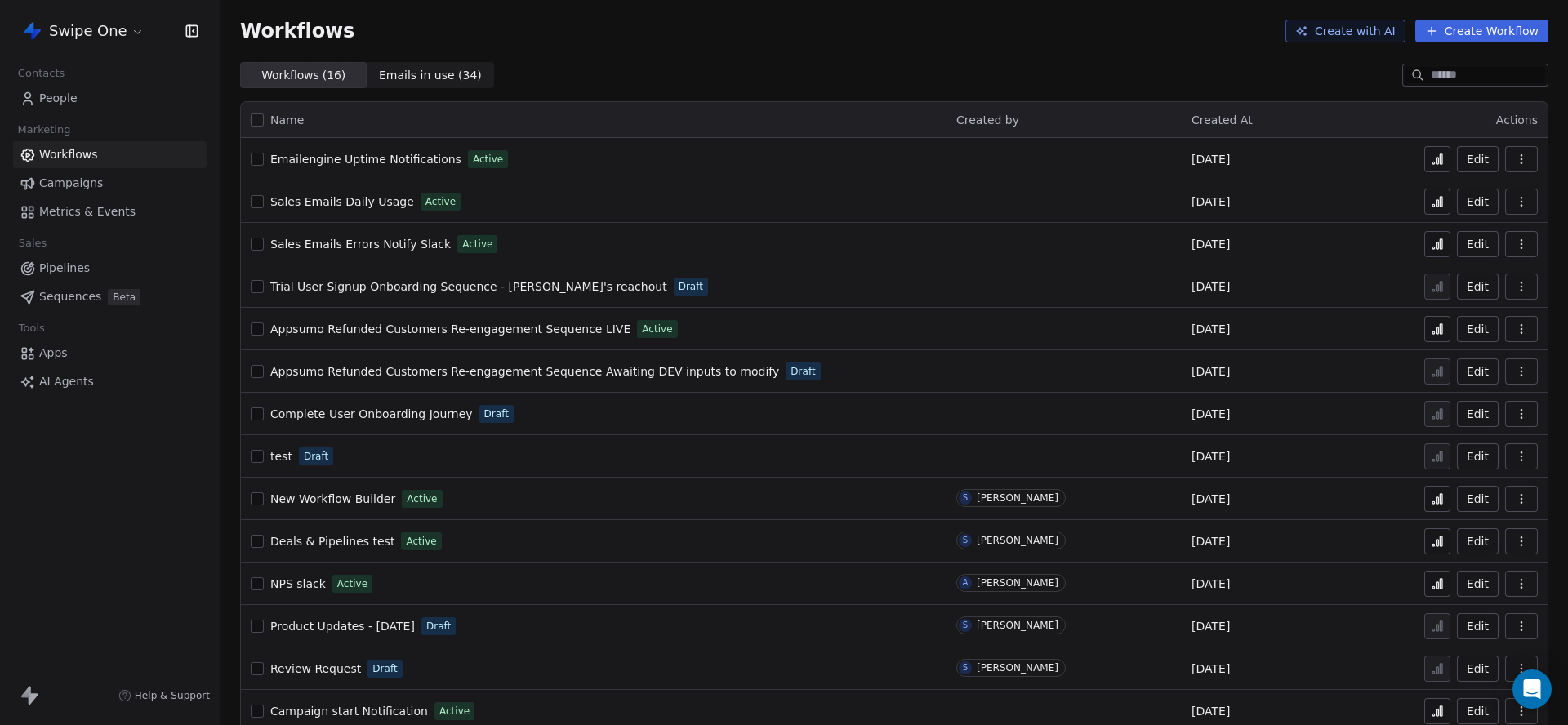
scroll to position [106, 0]
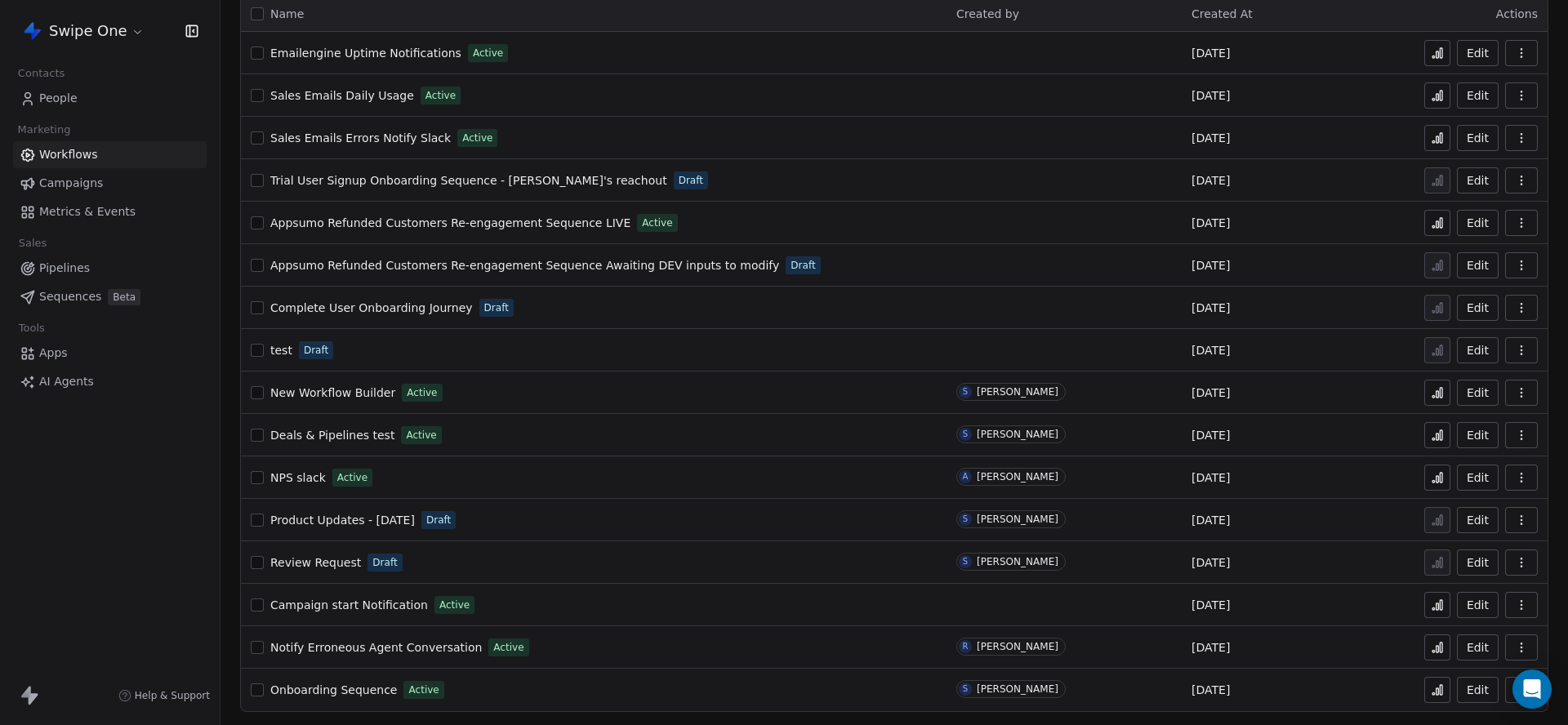
click at [356, 599] on span "Campaign start Notification" at bounding box center [348, 605] width 157 height 13
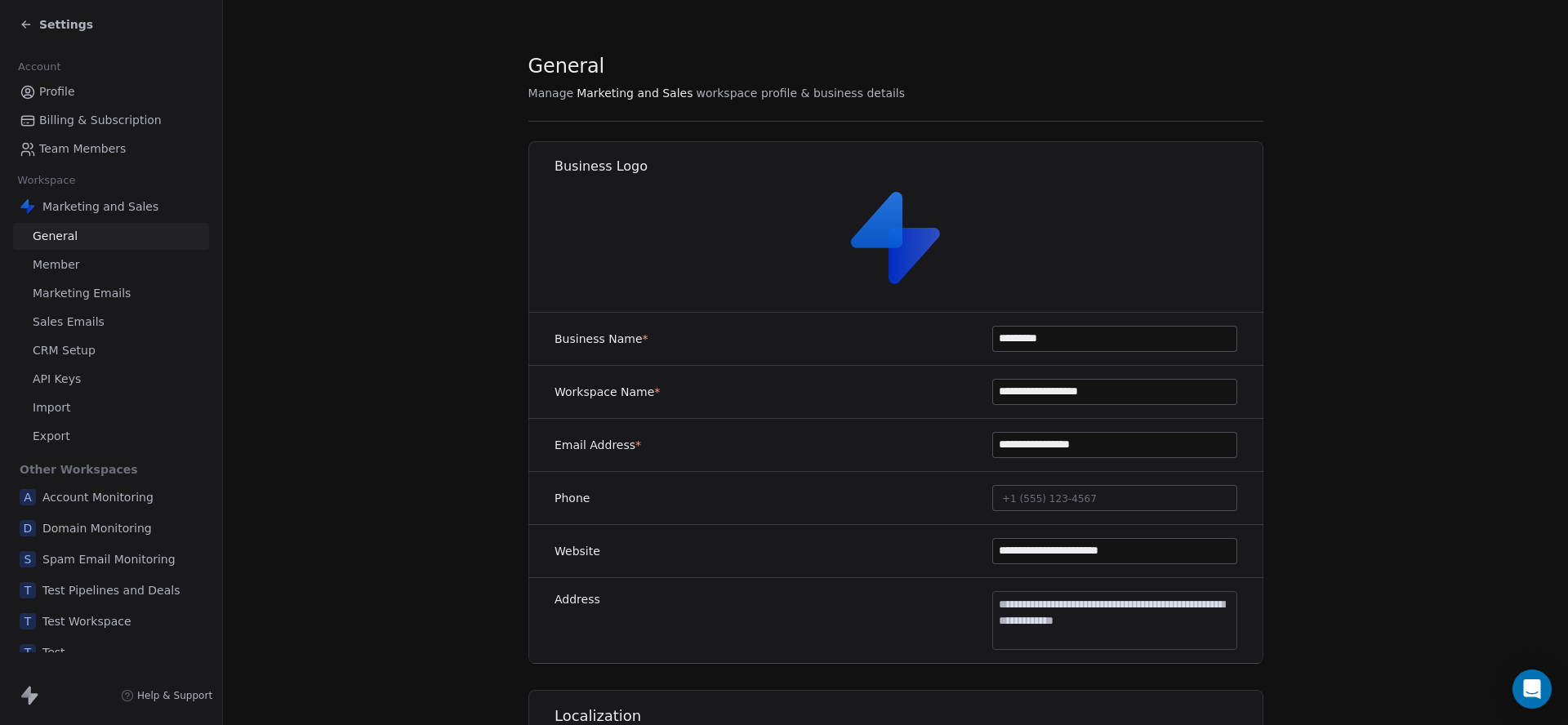
scroll to position [803, 0]
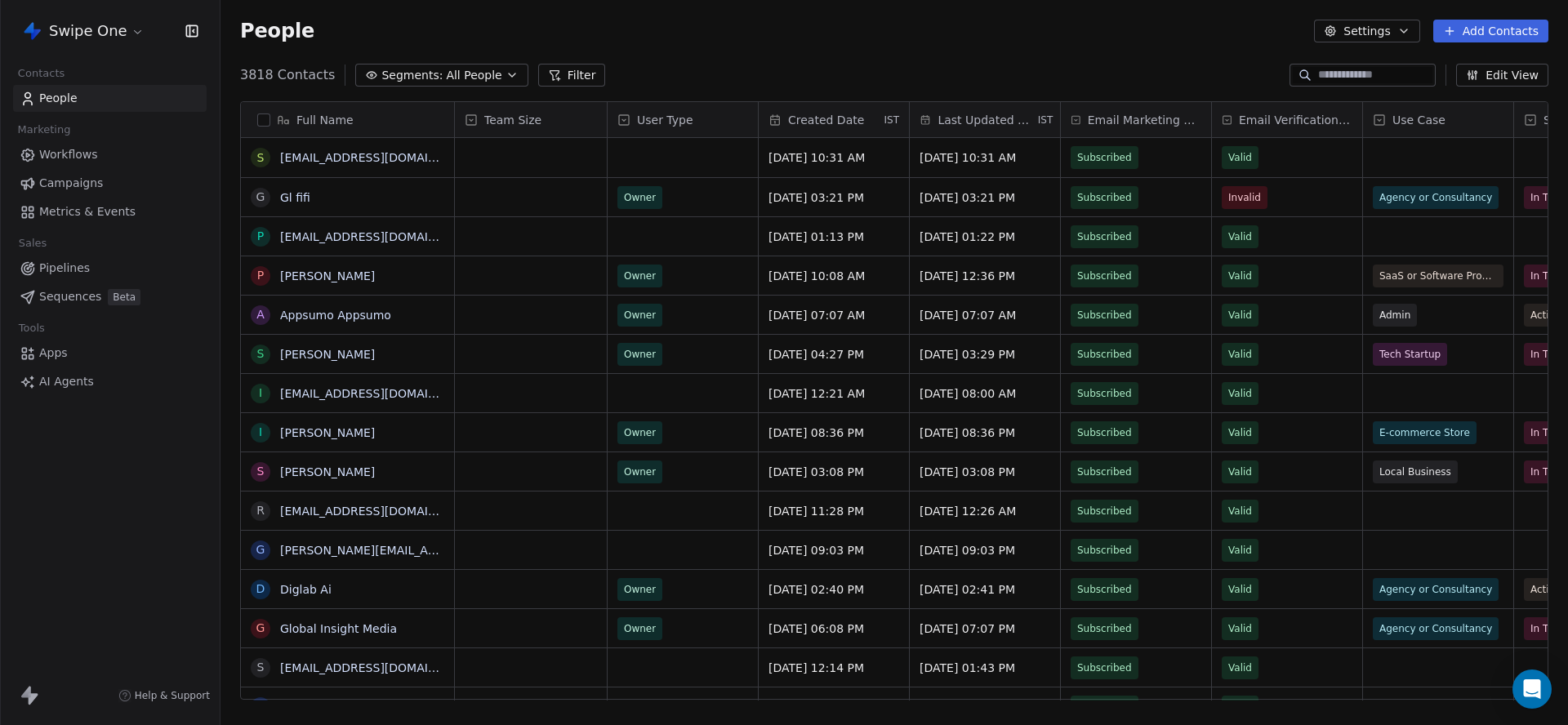
scroll to position [639, 1348]
click at [102, 164] on link "Workflows" at bounding box center [110, 155] width 194 height 27
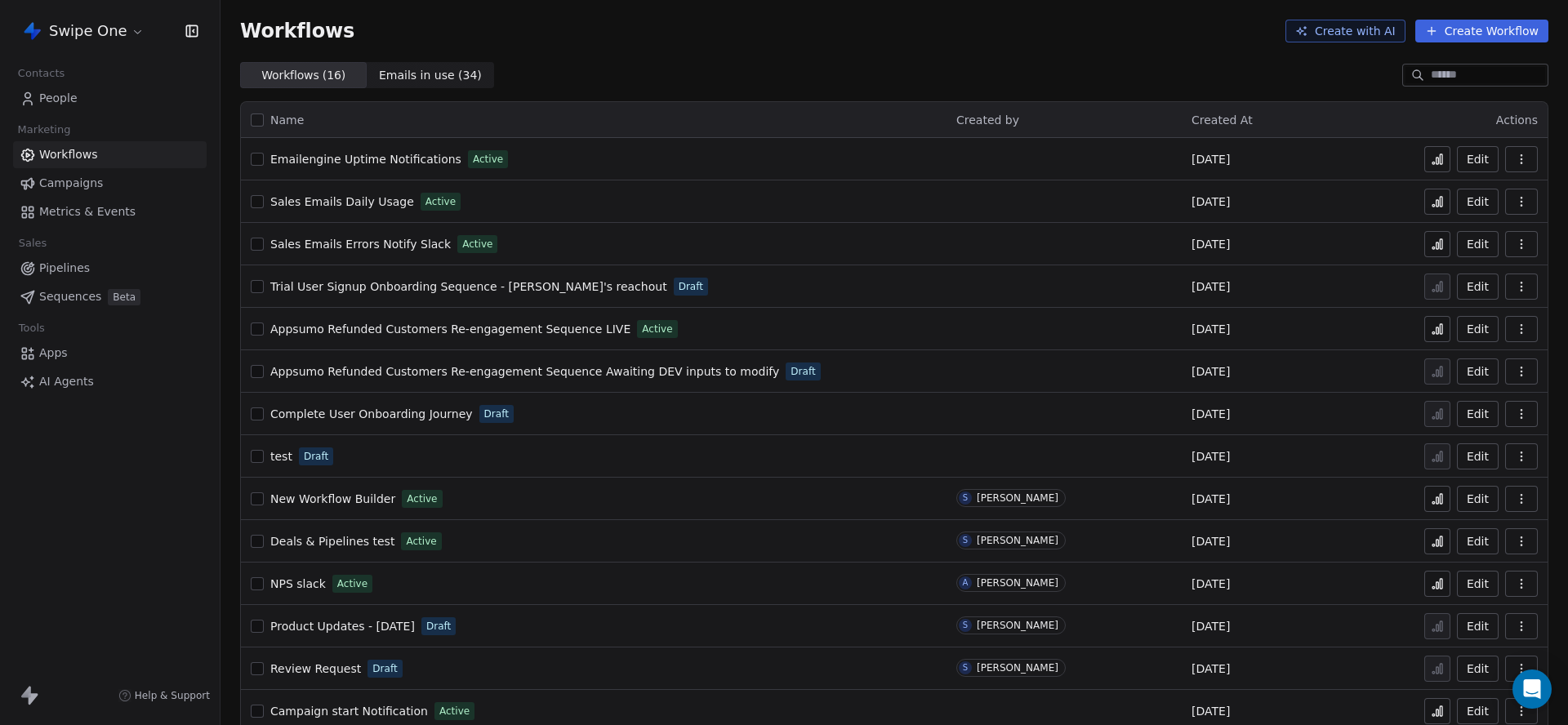
click at [103, 100] on link "People" at bounding box center [110, 99] width 194 height 27
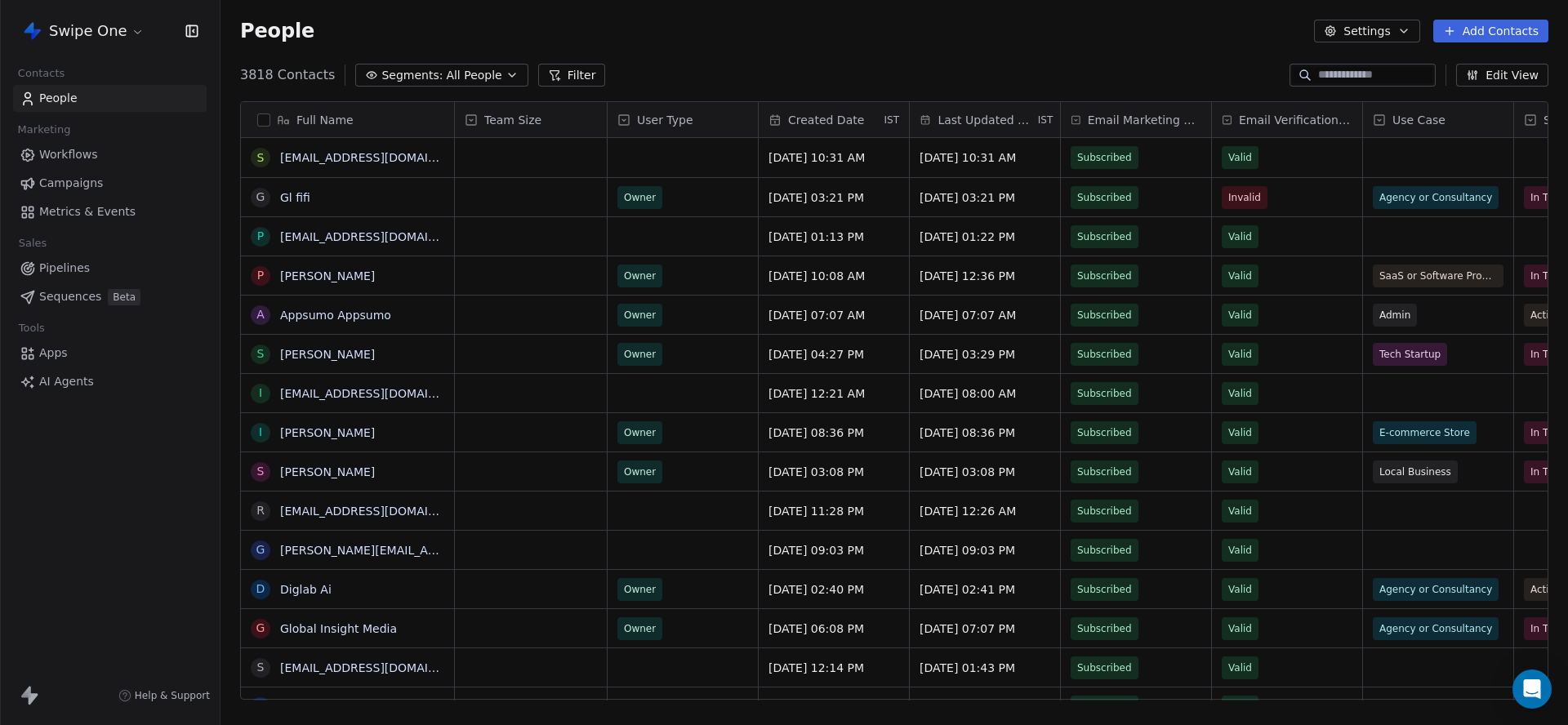
scroll to position [639, 1348]
click at [105, 28] on html "Swipe One Contacts People Marketing Workflows Campaigns Metrics & Events Sales …" at bounding box center [784, 362] width 1568 height 725
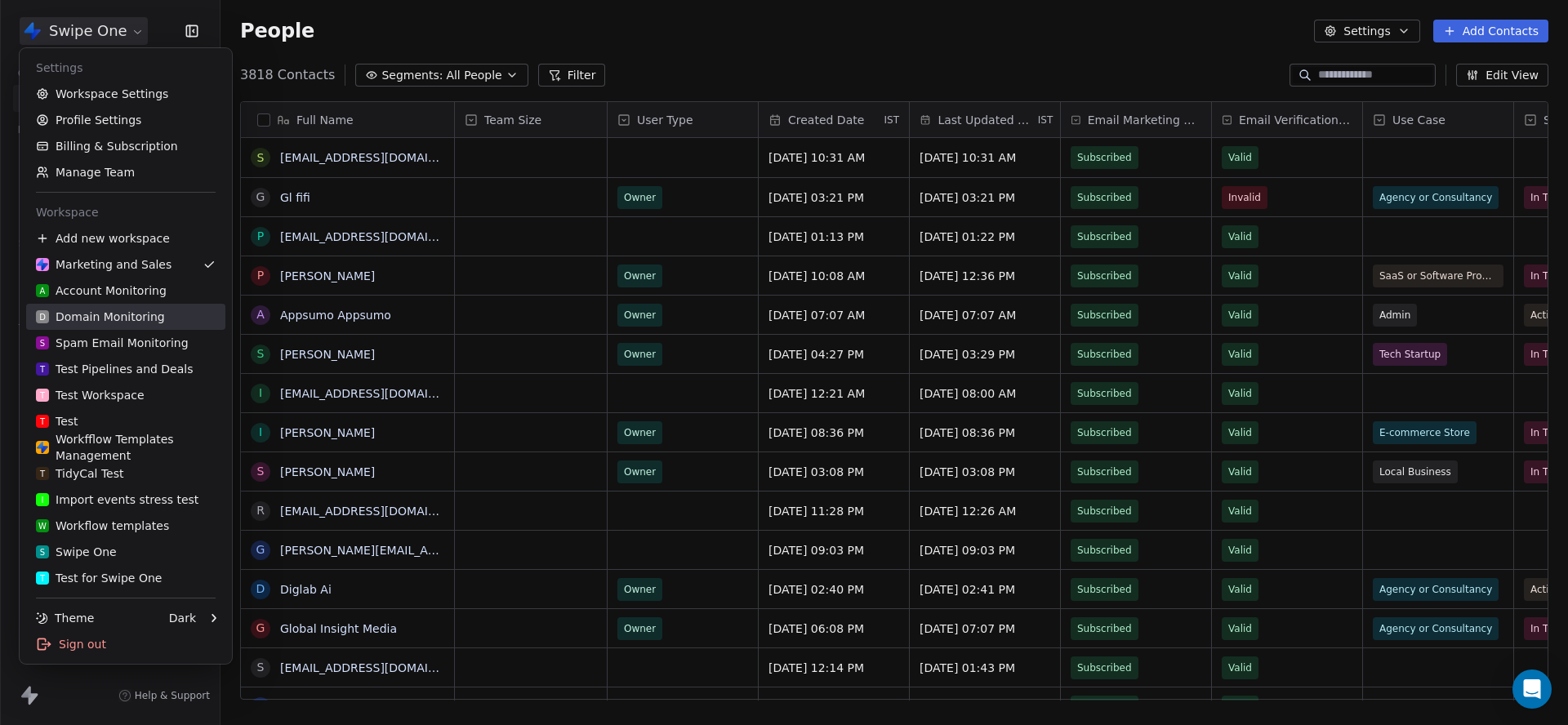
click at [146, 311] on div "D Domain Monitoring" at bounding box center [100, 316] width 129 height 16
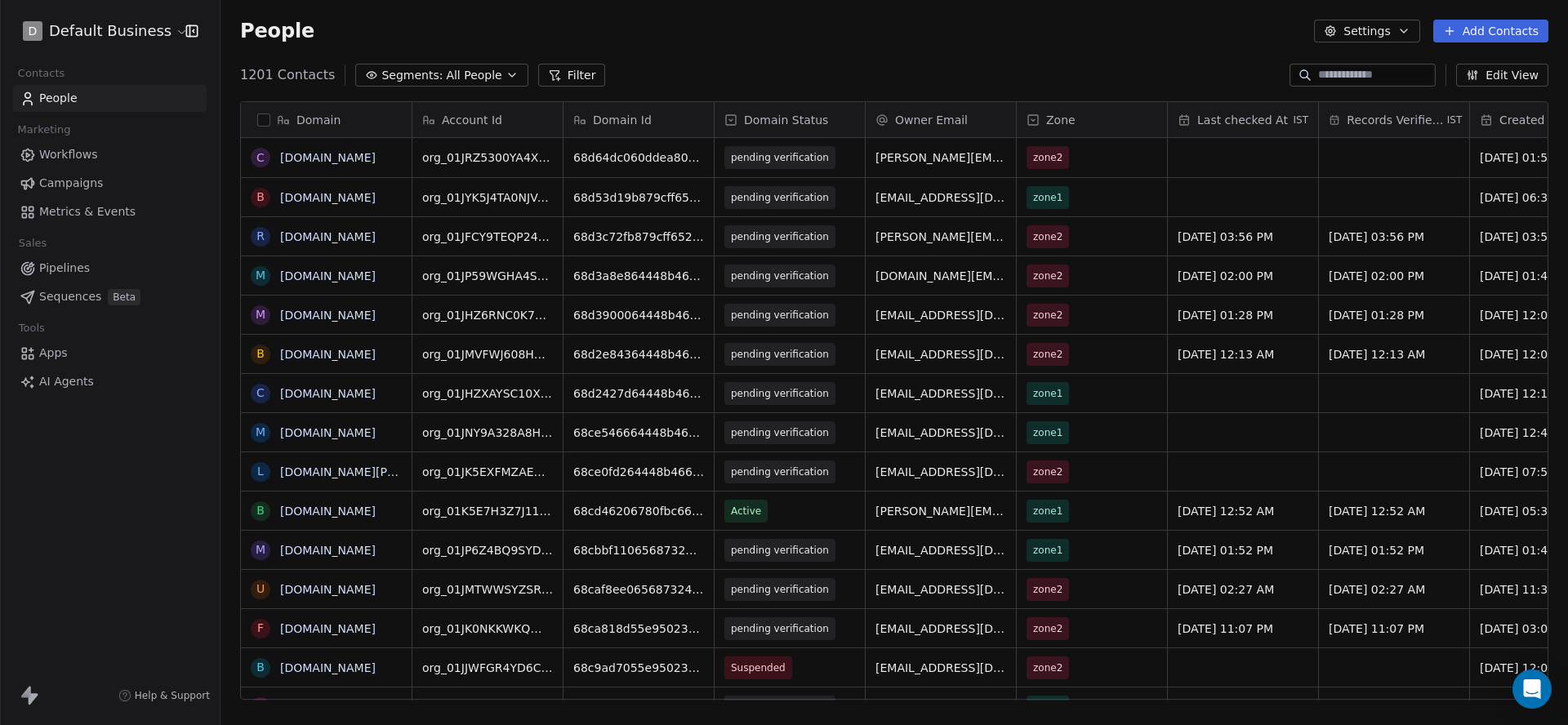
scroll to position [639, 1348]
click at [1334, 76] on input at bounding box center [1375, 75] width 115 height 16
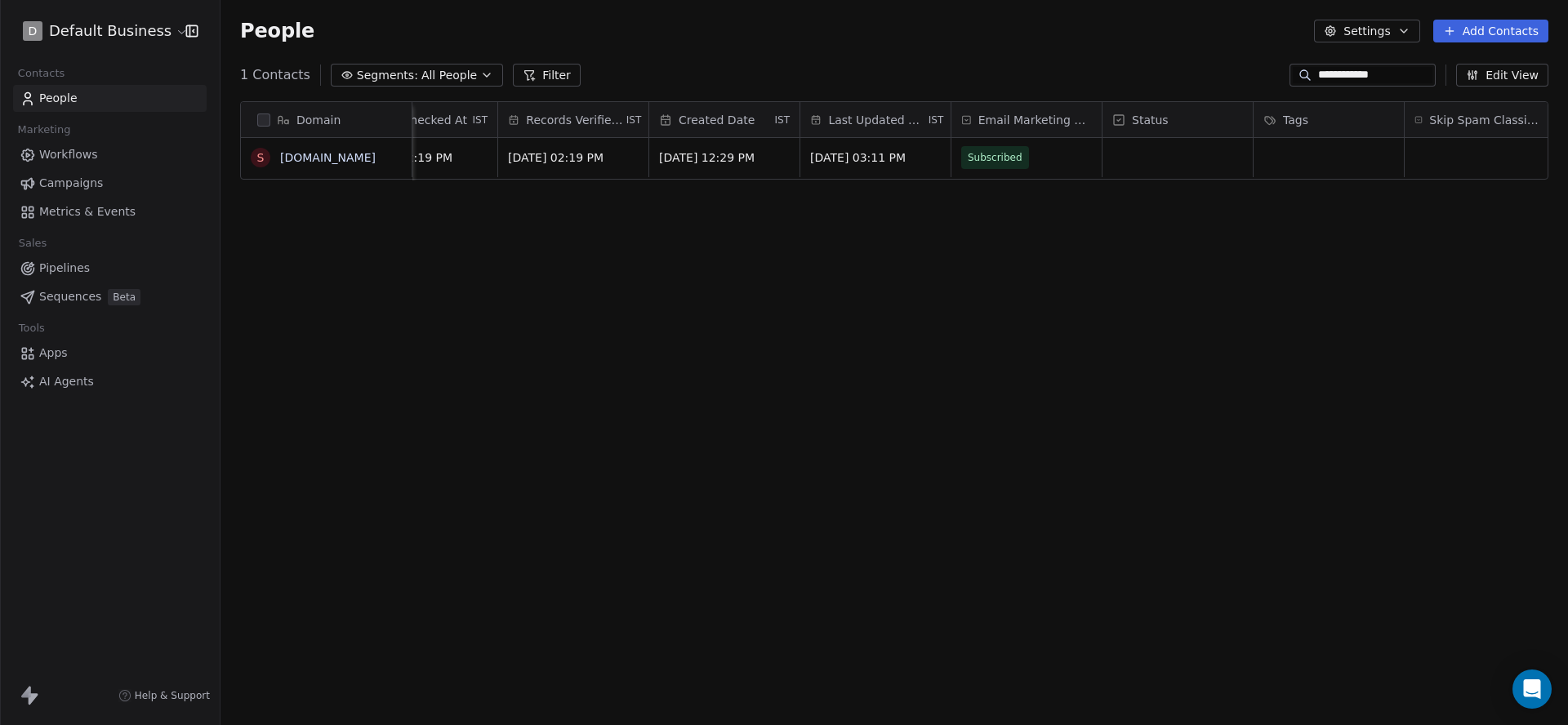
scroll to position [0, 1020]
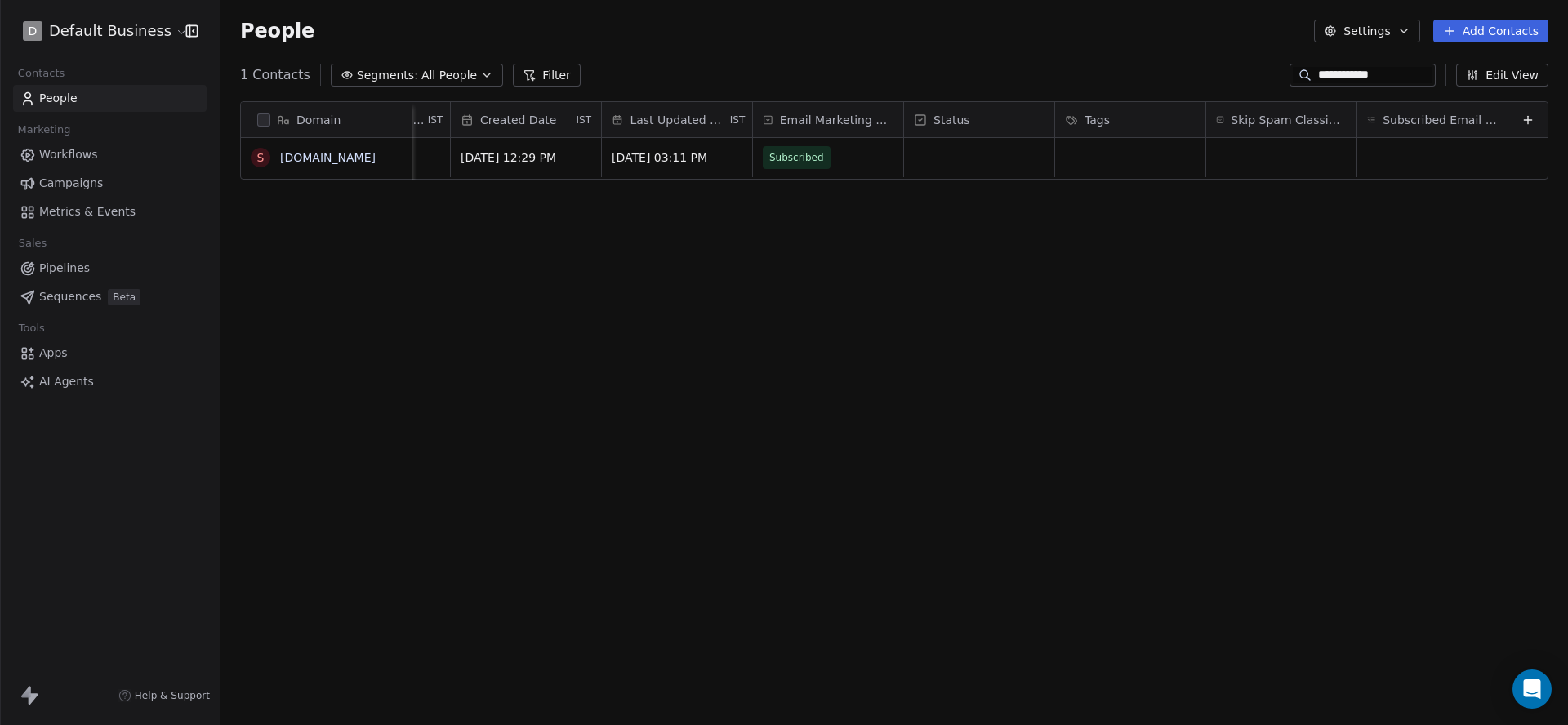
type input "**********"
click at [1265, 168] on div "grid" at bounding box center [1281, 157] width 150 height 39
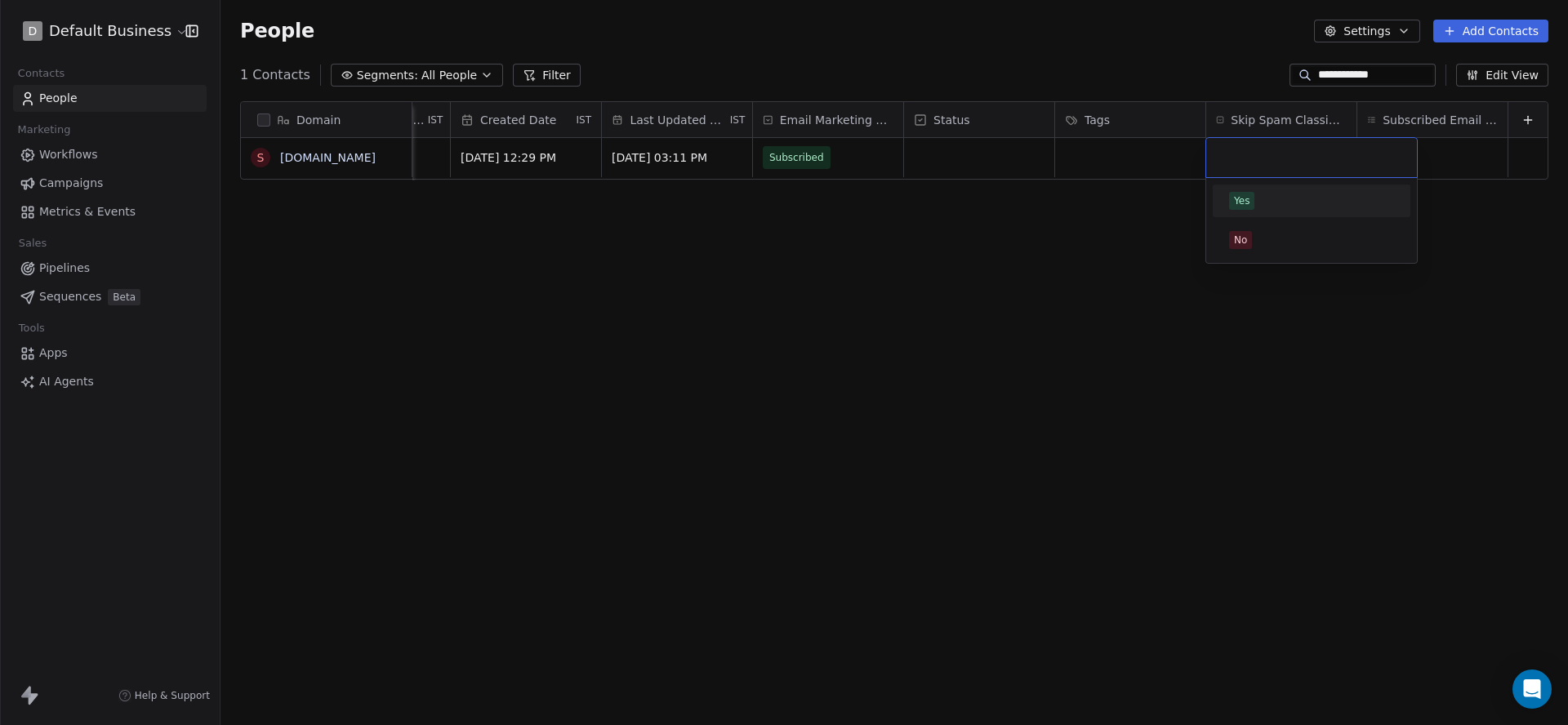
click at [1249, 196] on div "Yes" at bounding box center [1241, 201] width 15 height 15
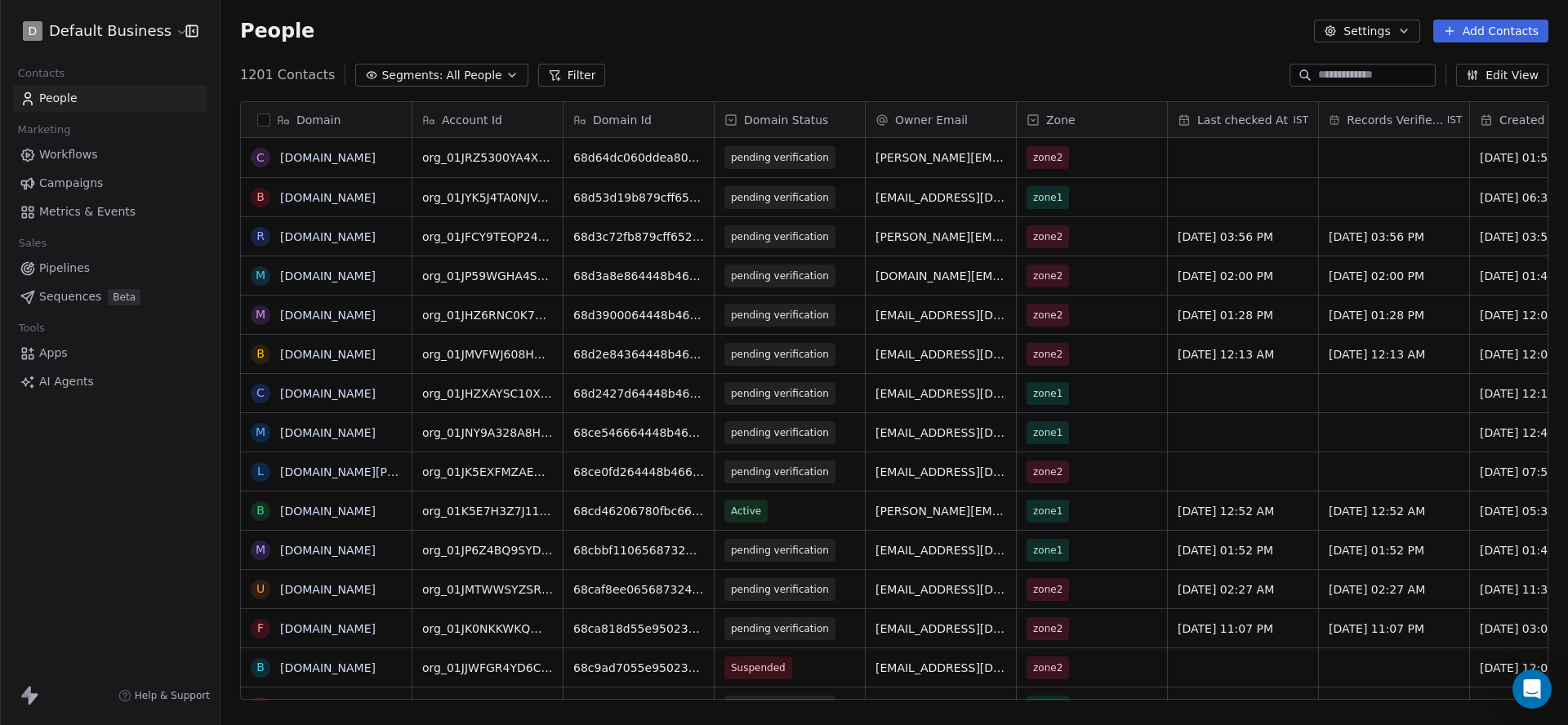
scroll to position [639, 1348]
click at [1318, 75] on input at bounding box center [1375, 75] width 115 height 16
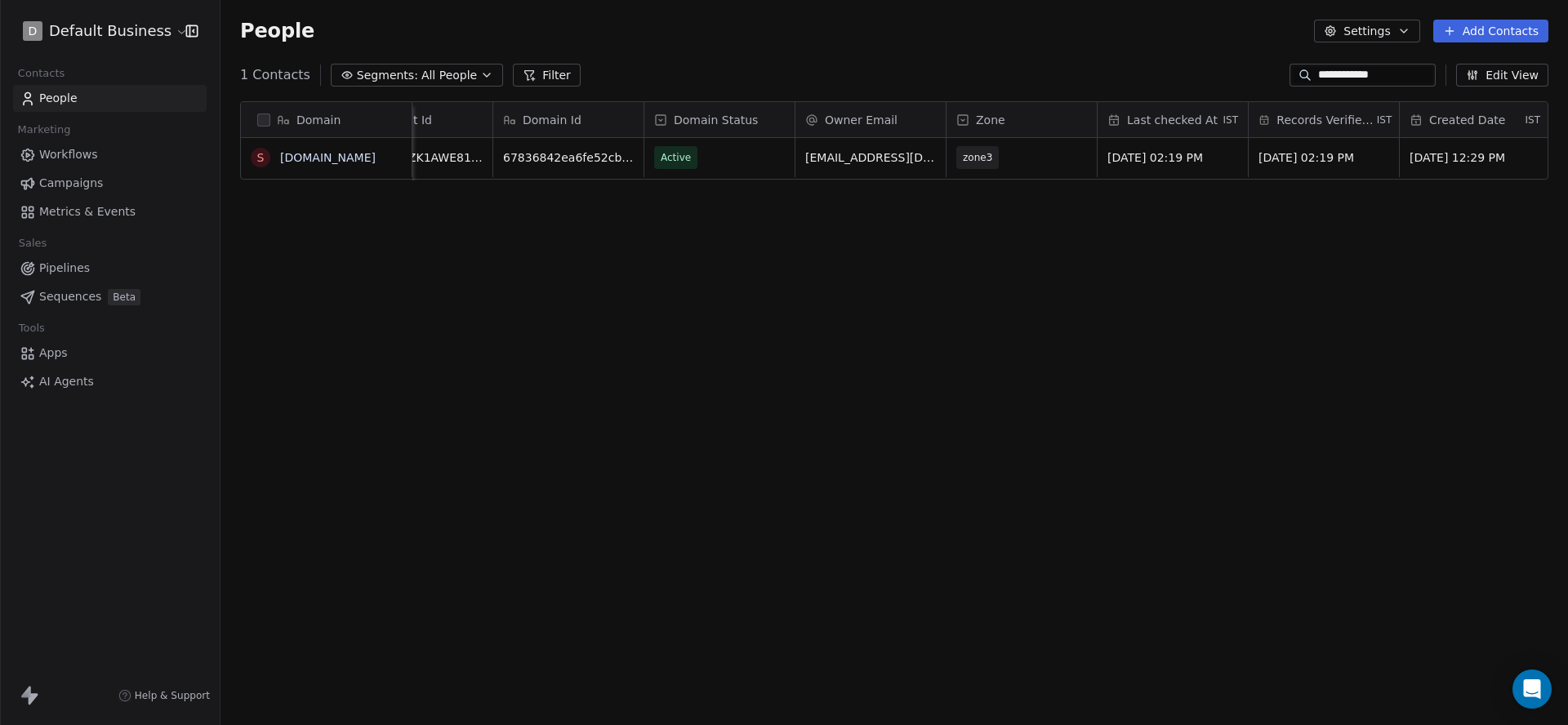
scroll to position [0, 0]
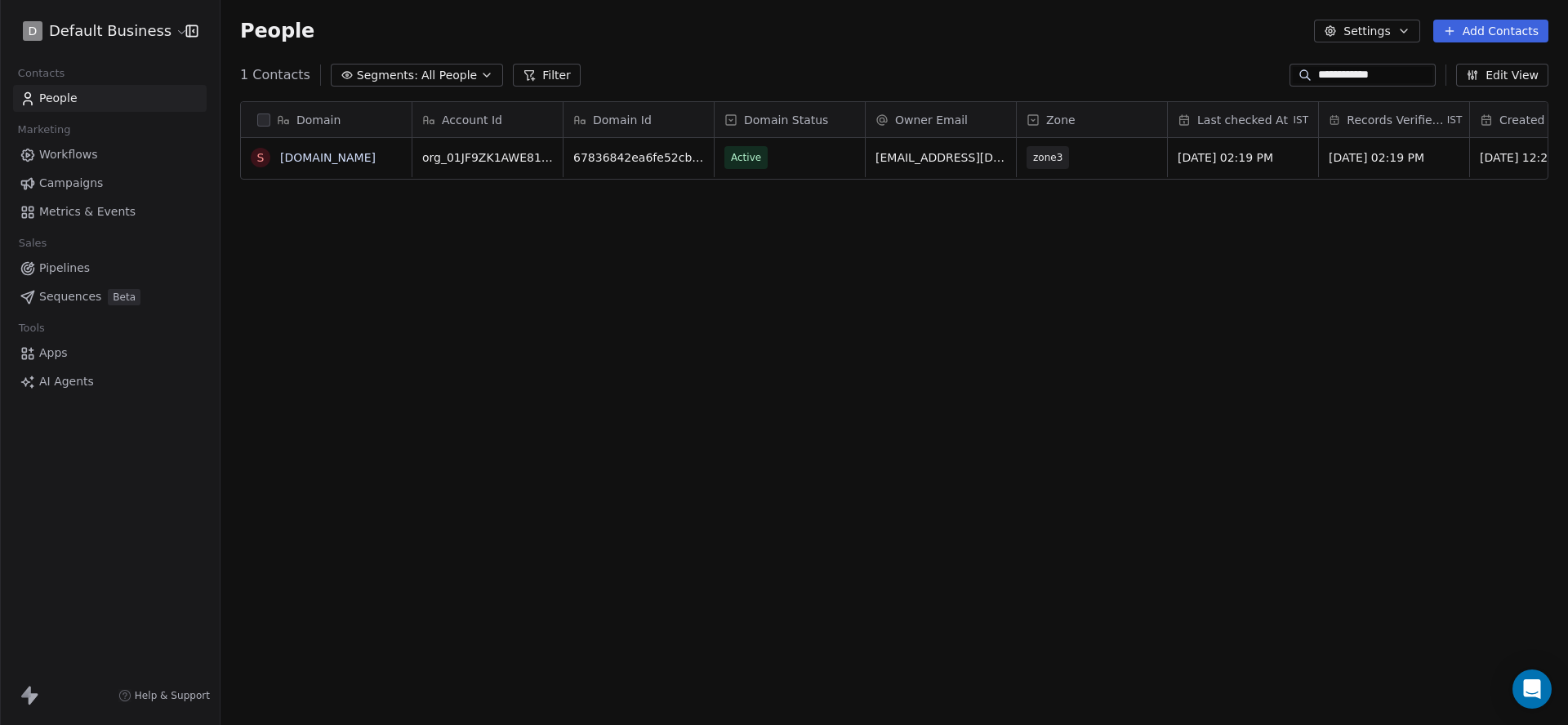
type input "**********"
click at [756, 158] on icon "grid" at bounding box center [760, 156] width 7 height 7
